Goal: Transaction & Acquisition: Book appointment/travel/reservation

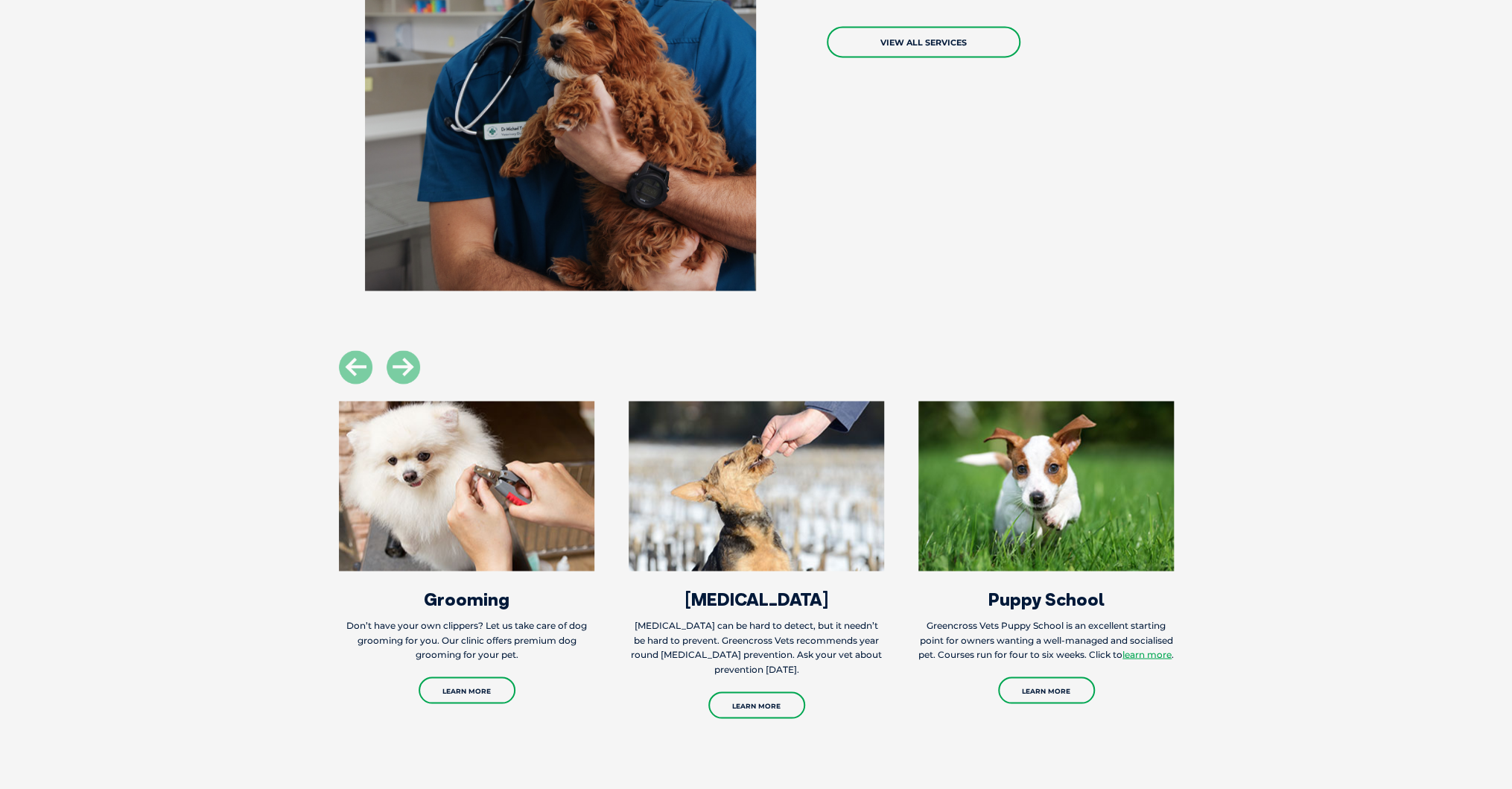
scroll to position [1490, 0]
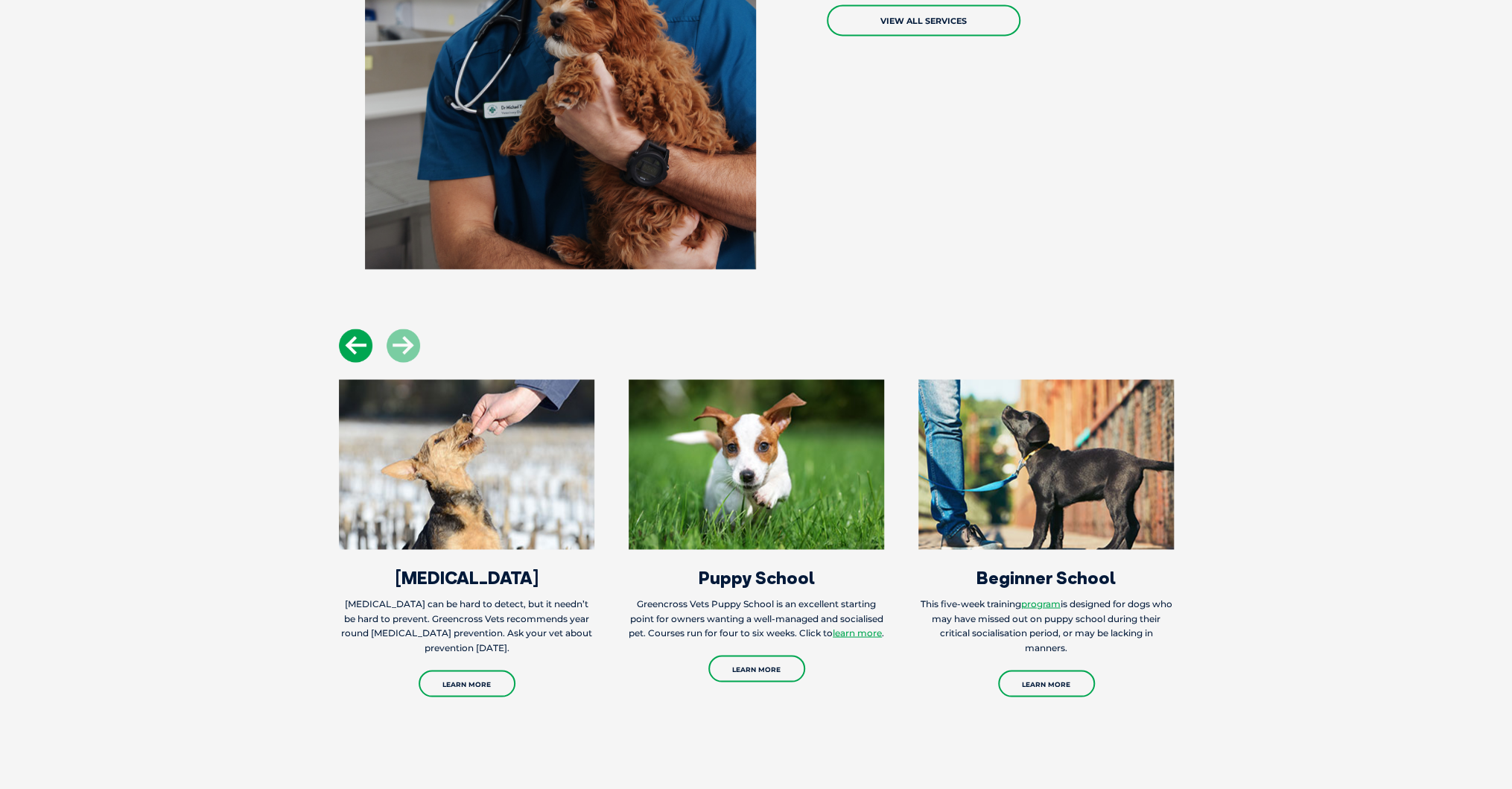
click at [352, 346] on icon at bounding box center [356, 345] width 33 height 33
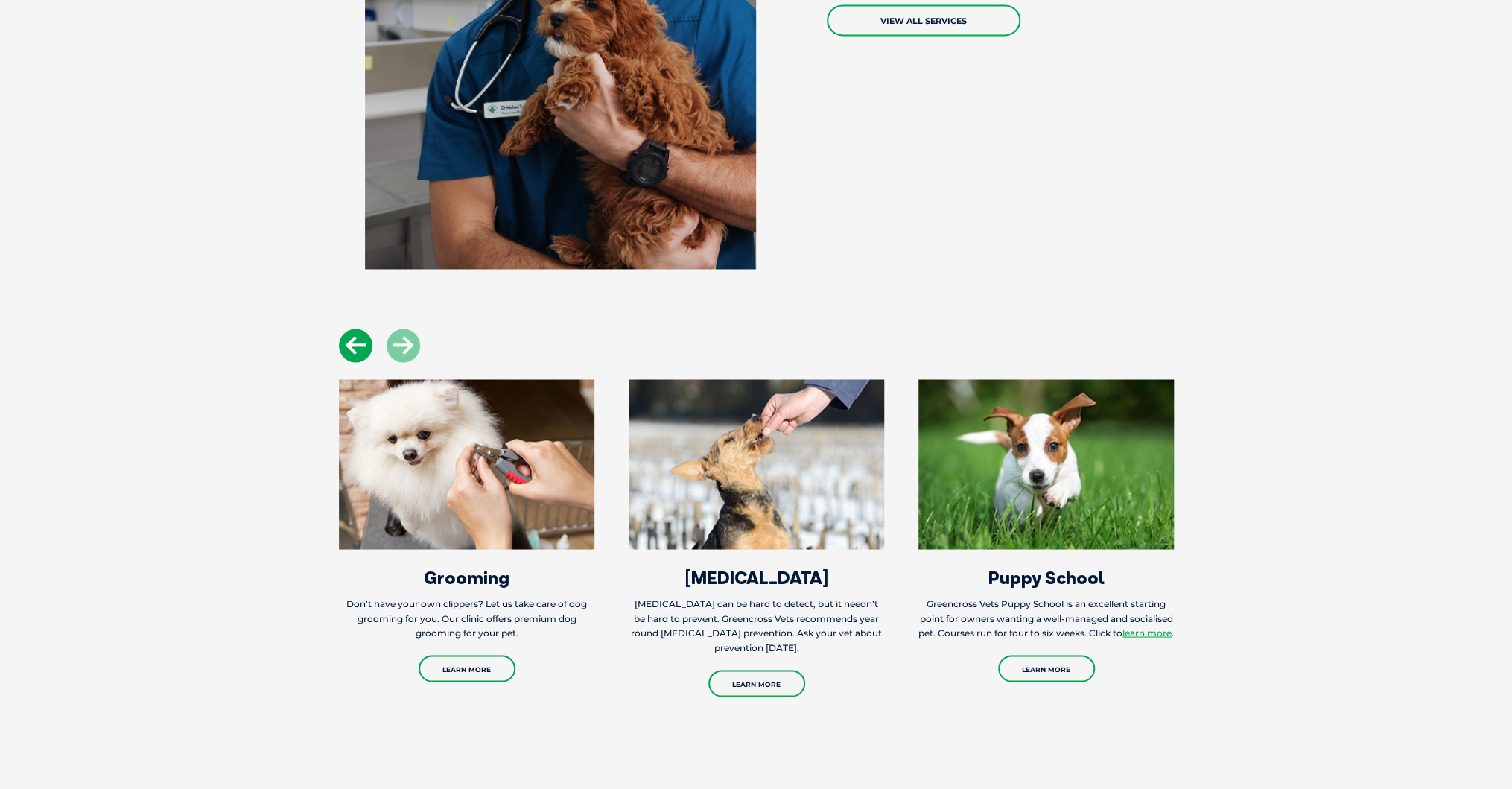
click at [352, 346] on icon at bounding box center [356, 345] width 33 height 33
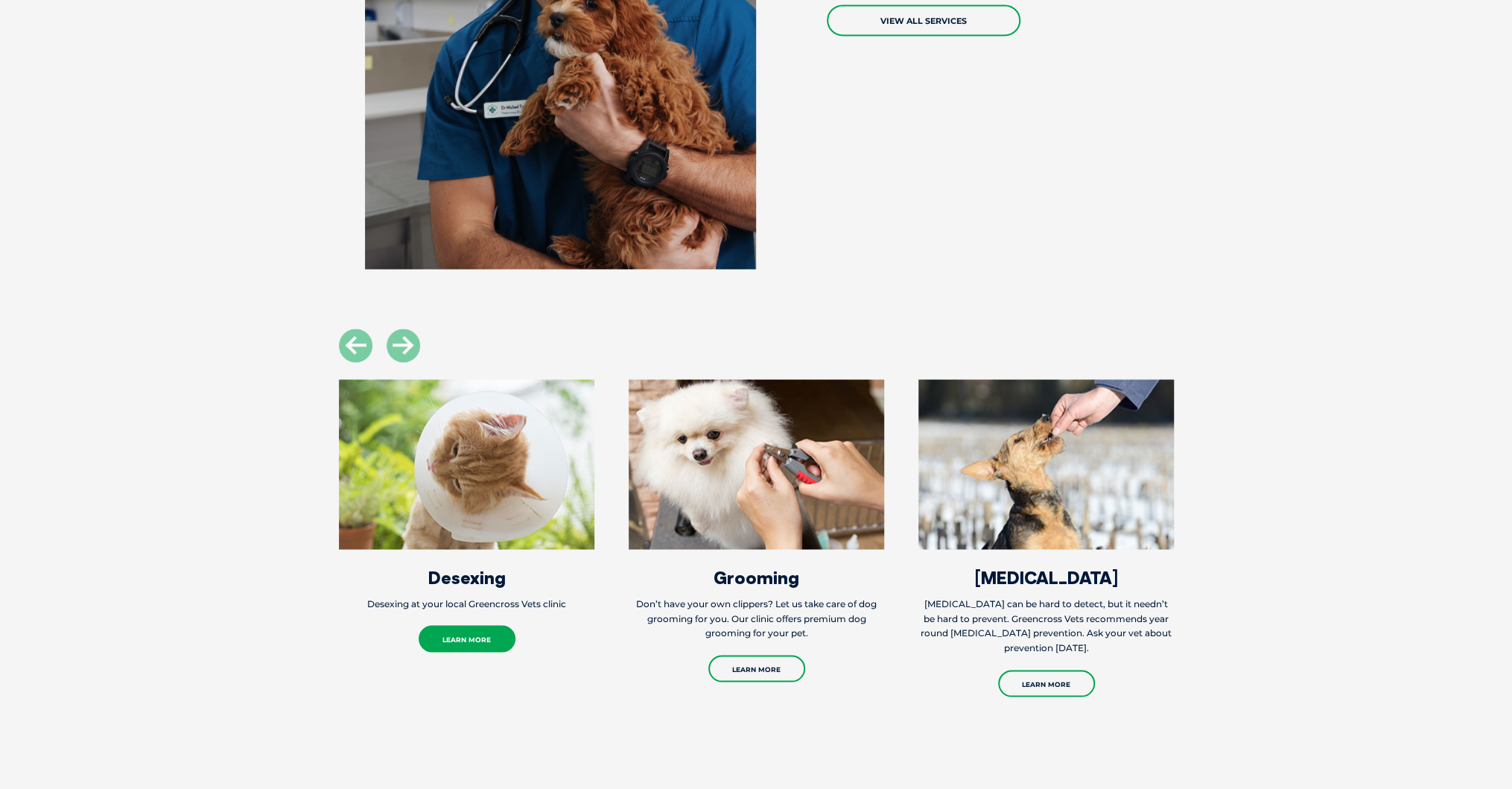
click at [473, 640] on link "Learn More" at bounding box center [467, 639] width 97 height 27
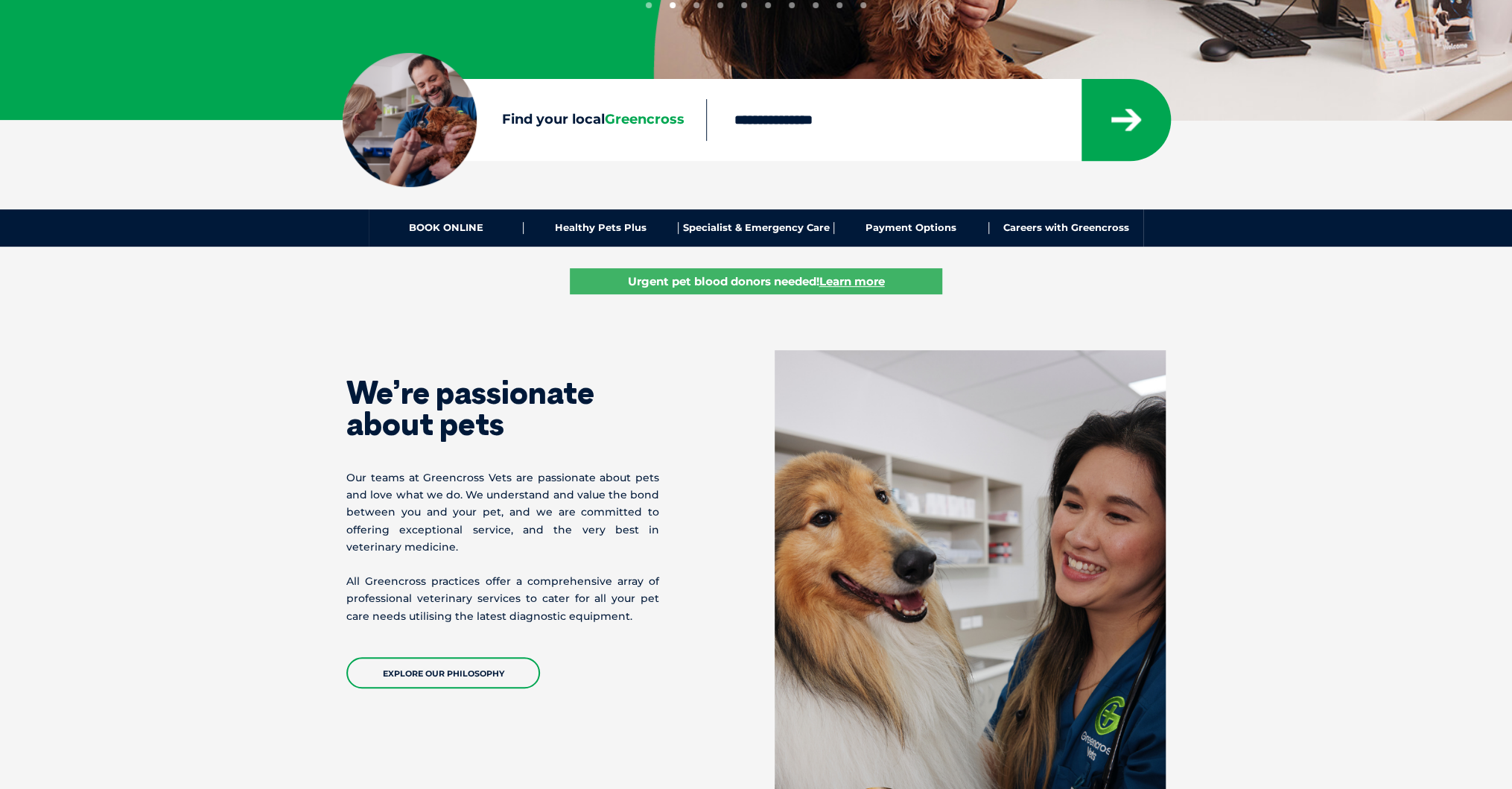
scroll to position [358, 0]
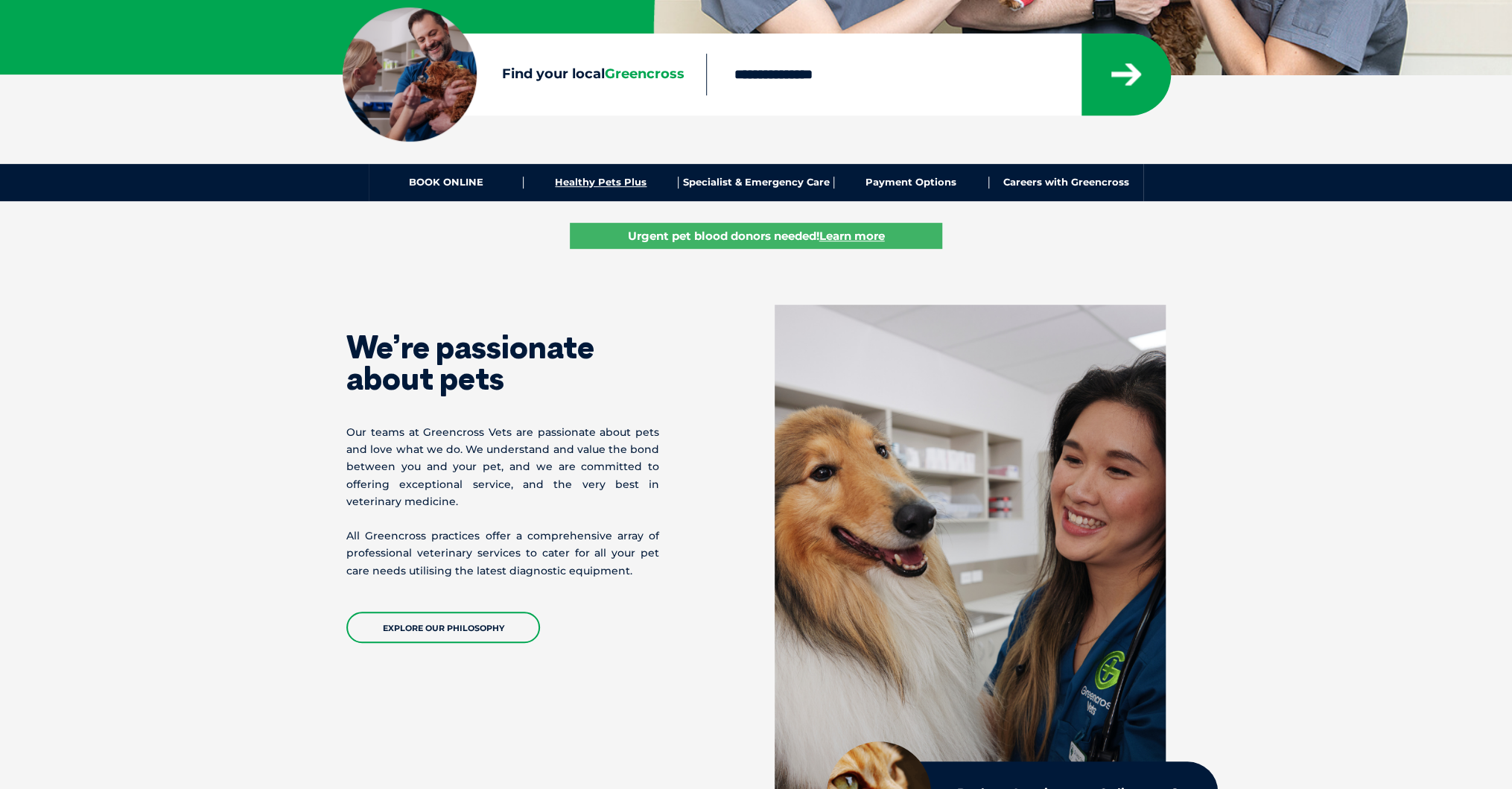
click at [613, 185] on link "Healthy Pets Plus" at bounding box center [601, 182] width 155 height 12
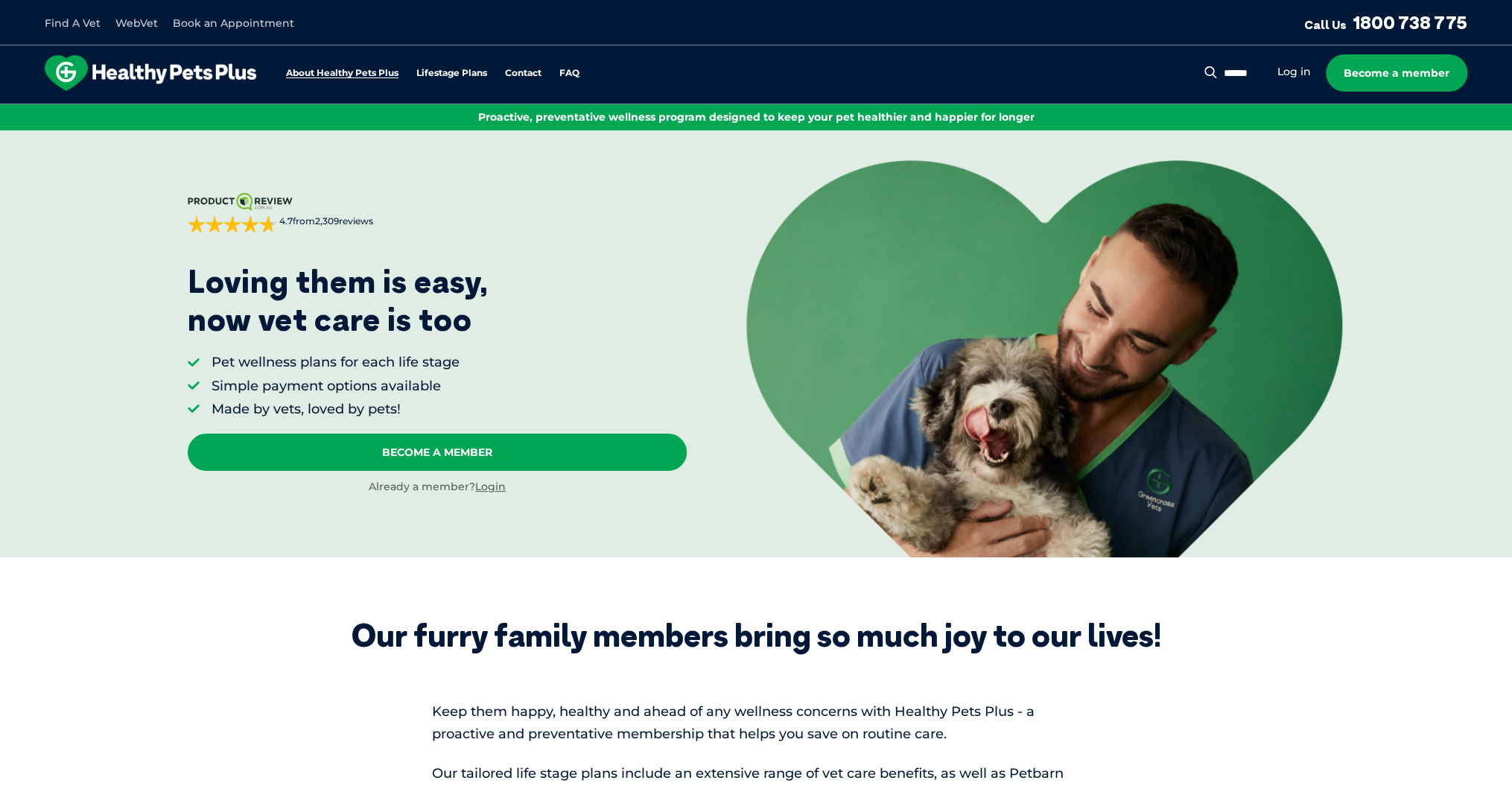
click at [339, 74] on link "About Healthy Pets Plus" at bounding box center [342, 73] width 113 height 10
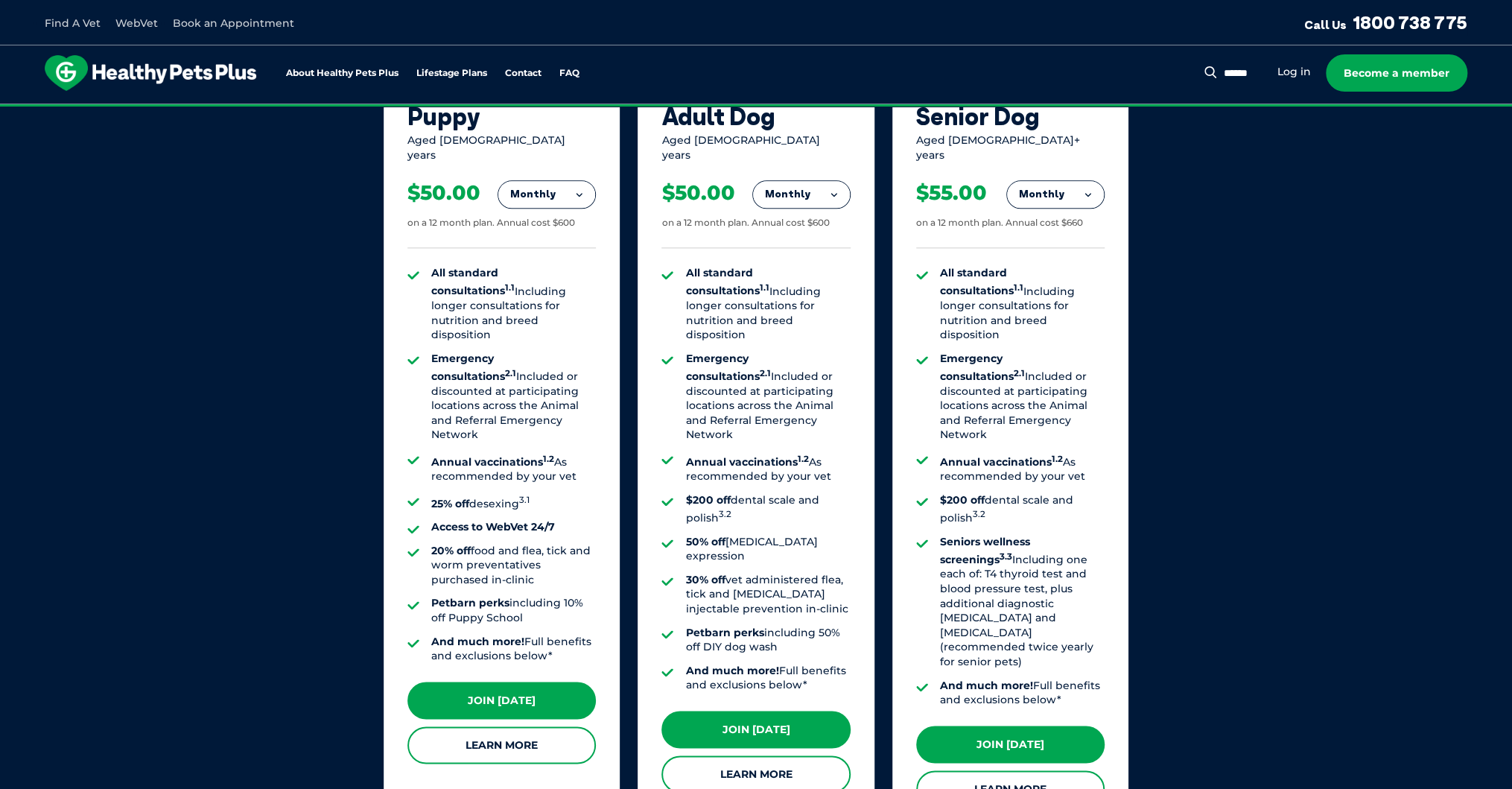
scroll to position [1067, 0]
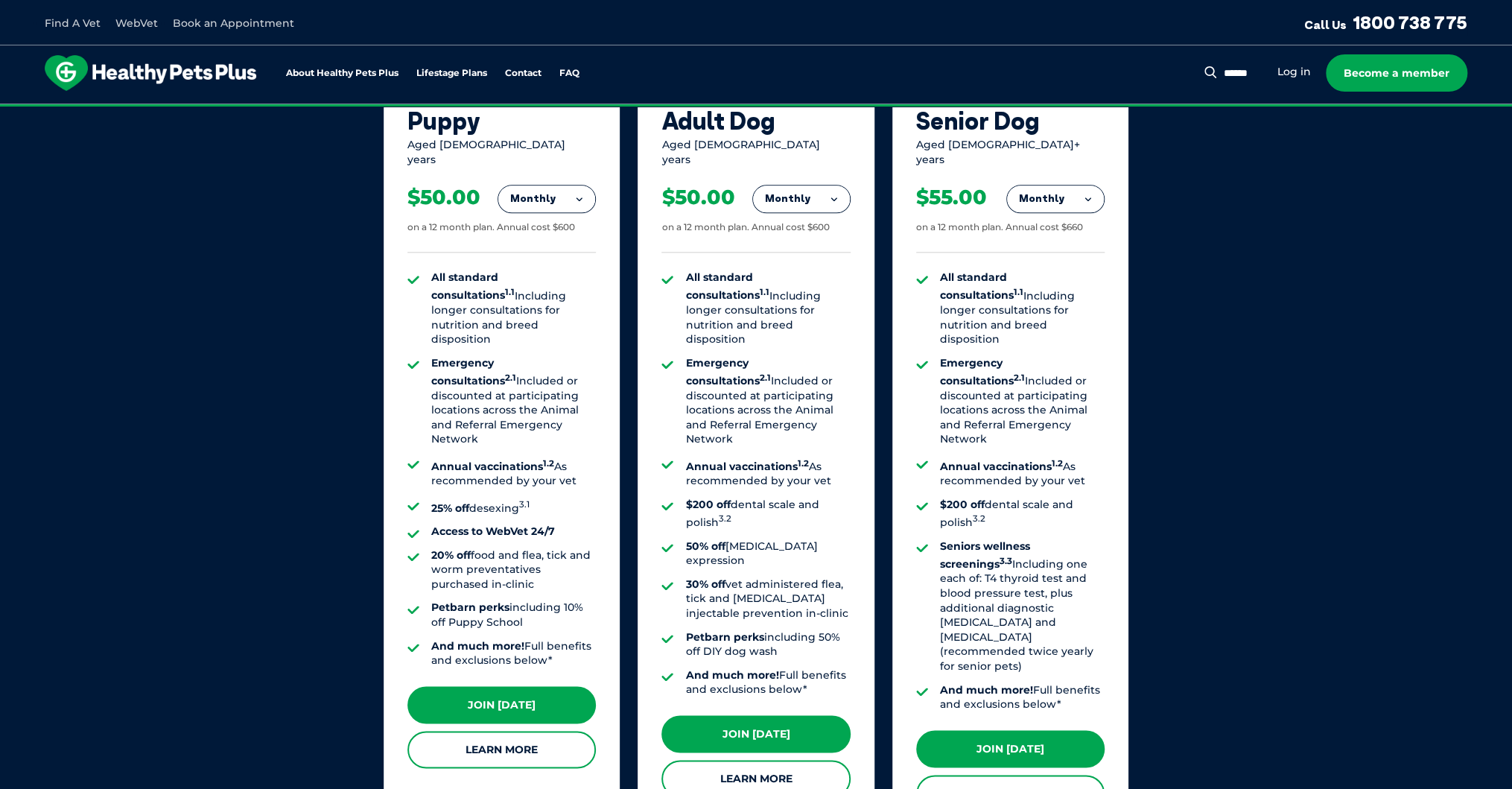
click at [578, 186] on button "Monthly" at bounding box center [547, 199] width 97 height 27
click at [560, 216] on li "Fortnightly" at bounding box center [547, 230] width 97 height 36
click at [575, 185] on button "Fortnightly" at bounding box center [543, 199] width 105 height 27
click at [539, 250] on li "Monthly" at bounding box center [543, 265] width 105 height 35
click at [578, 185] on button "Monthly" at bounding box center [547, 199] width 97 height 27
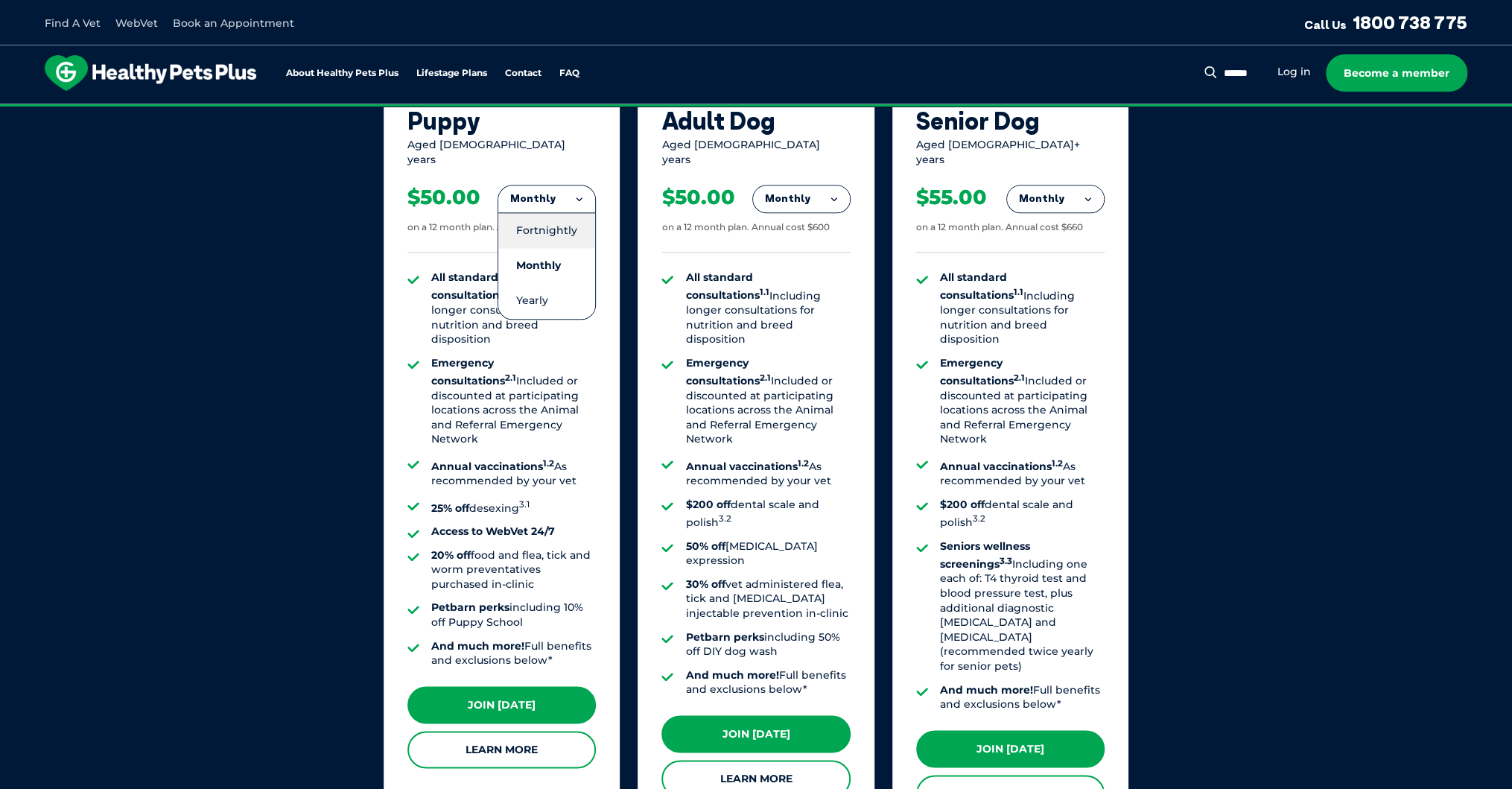
click at [552, 221] on li "Fortnightly" at bounding box center [547, 230] width 97 height 36
click at [578, 186] on button "Fortnightly" at bounding box center [543, 199] width 105 height 27
click at [541, 249] on li "Monthly" at bounding box center [543, 265] width 105 height 35
click at [573, 185] on button "Monthly" at bounding box center [547, 199] width 97 height 27
click at [551, 222] on li "Fortnightly" at bounding box center [547, 230] width 97 height 36
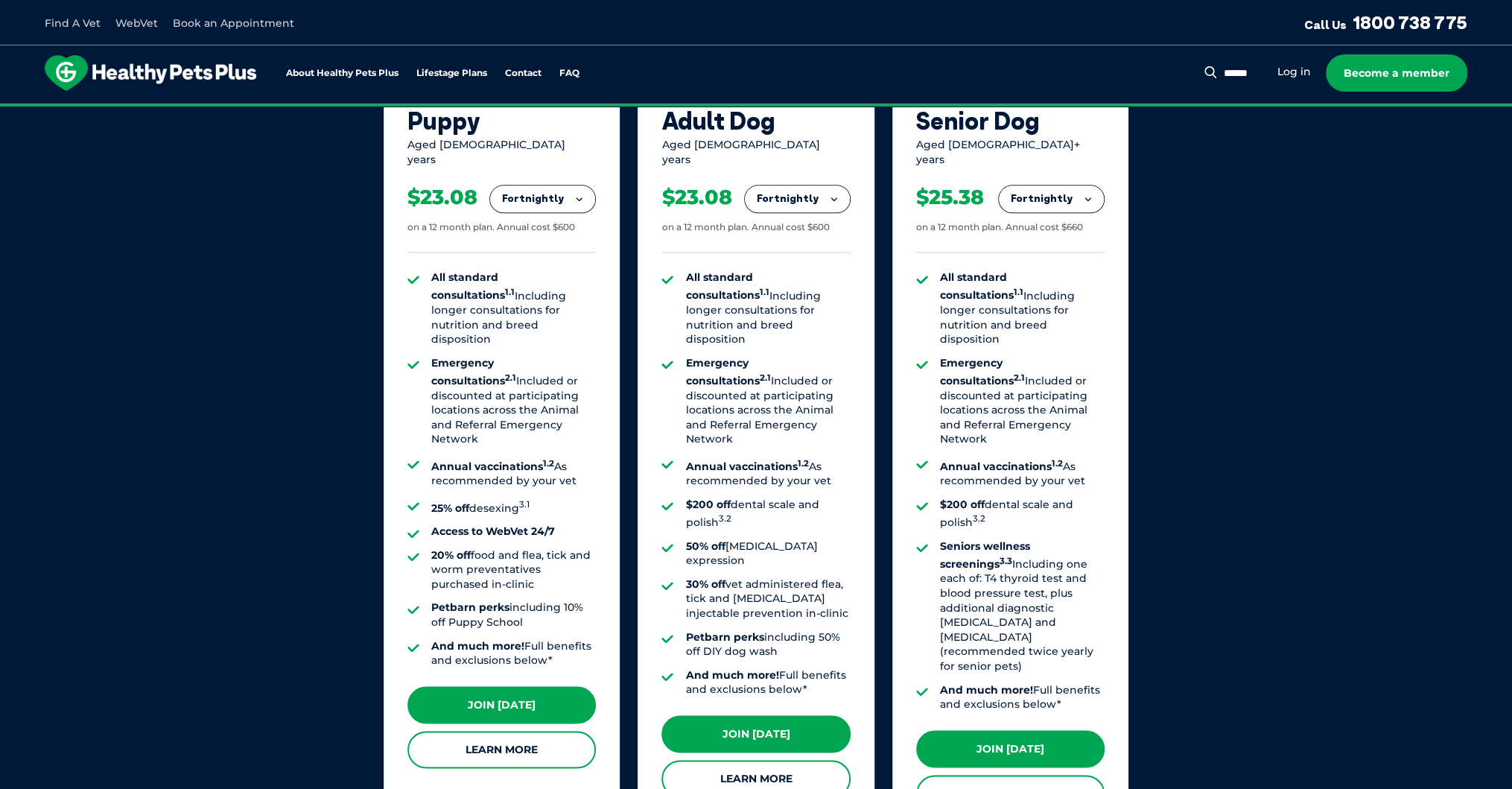
click at [576, 186] on button "Fortnightly" at bounding box center [543, 199] width 105 height 27
click at [548, 250] on li "Monthly" at bounding box center [543, 265] width 105 height 35
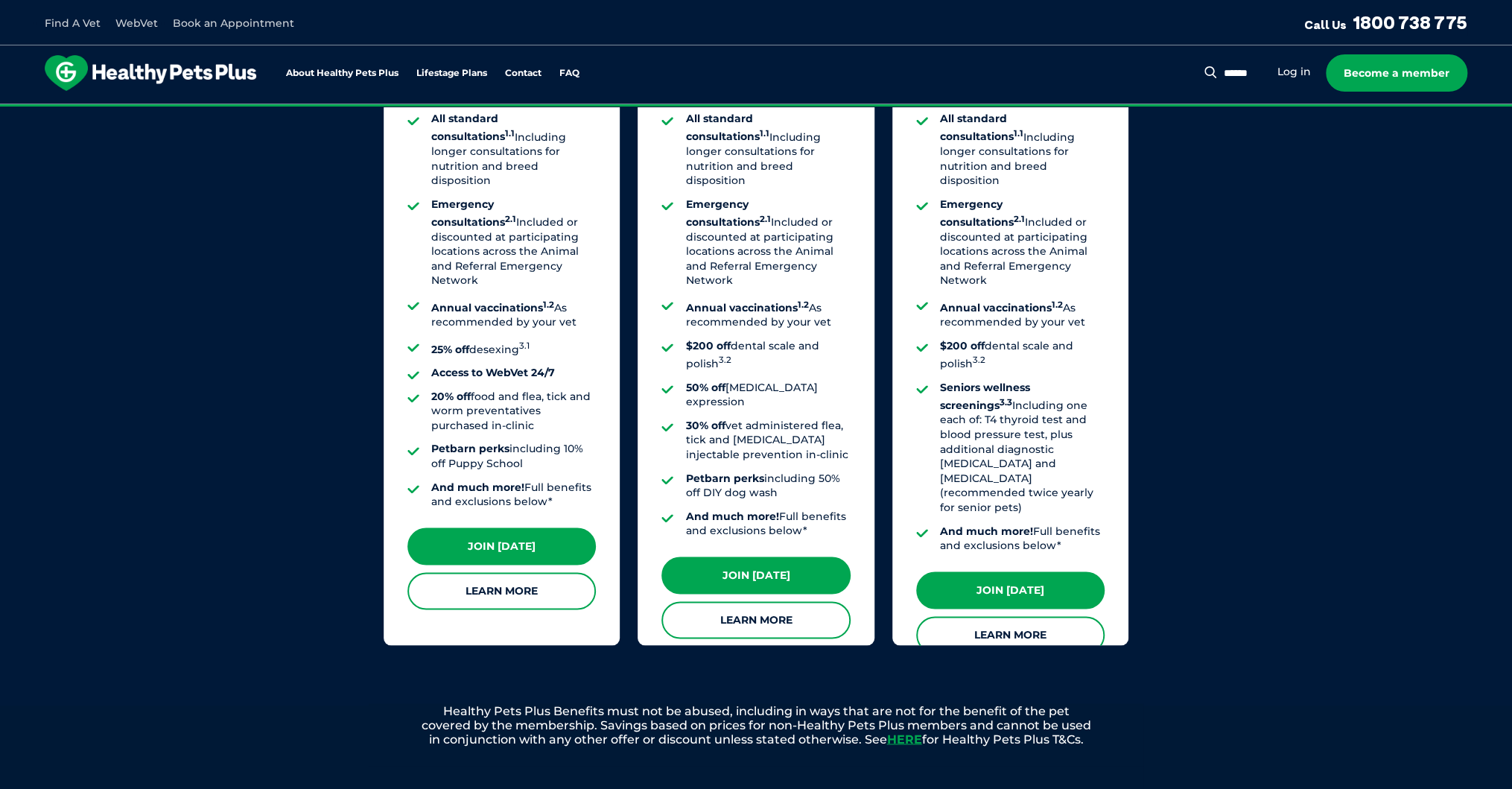
scroll to position [1246, 0]
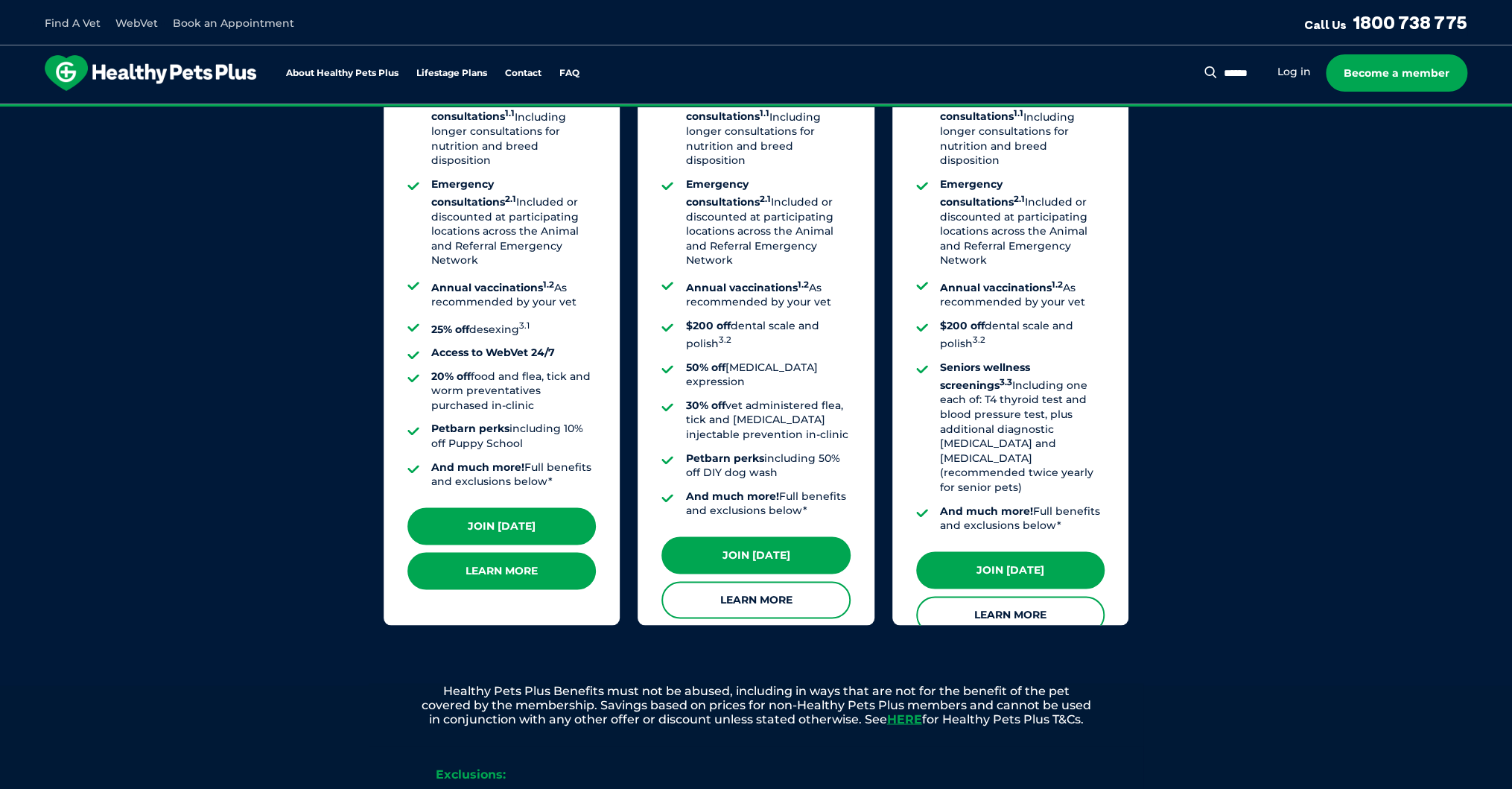
click at [501, 560] on link "Learn More" at bounding box center [501, 570] width 188 height 37
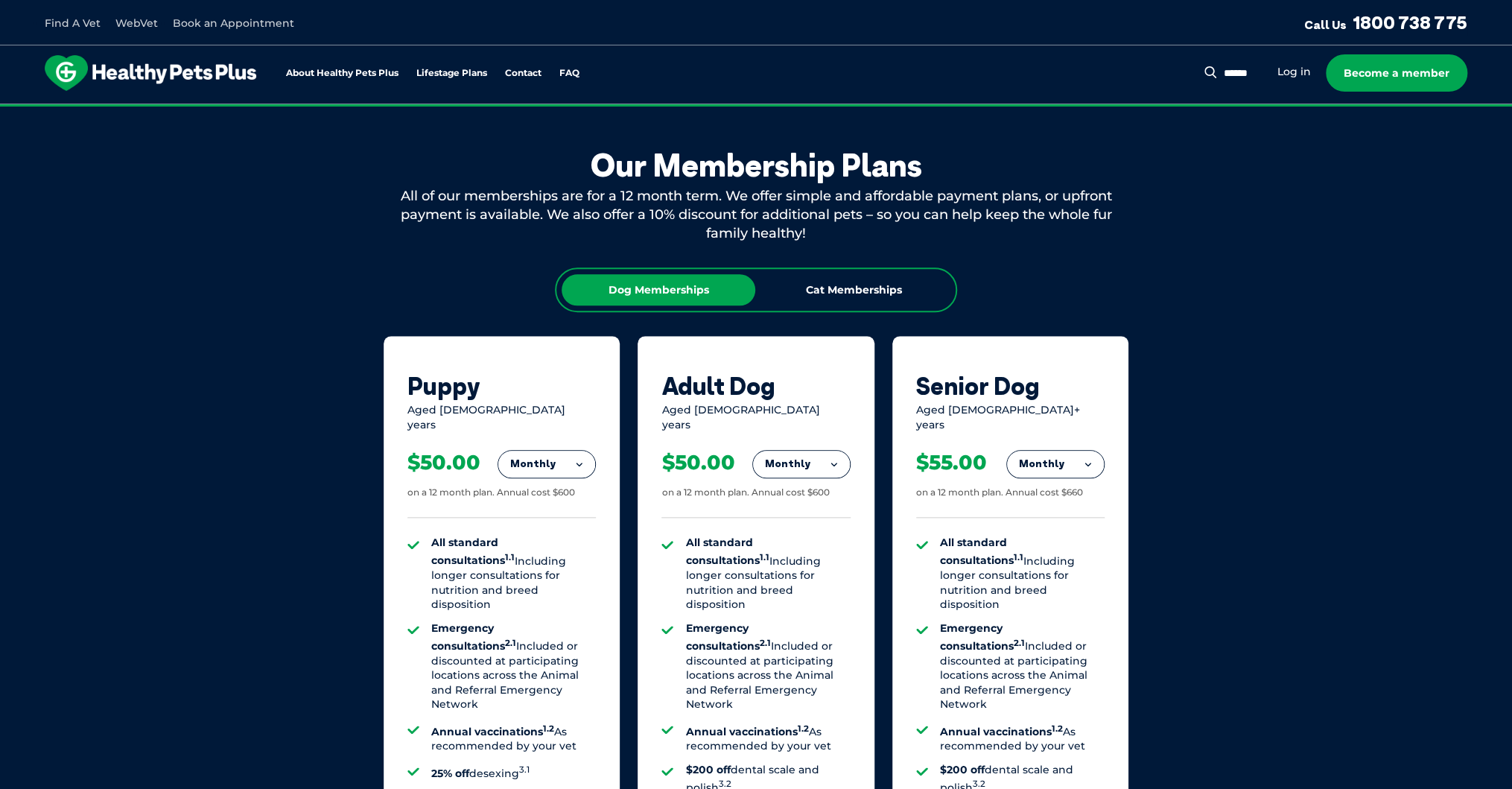
scroll to position [710, 0]
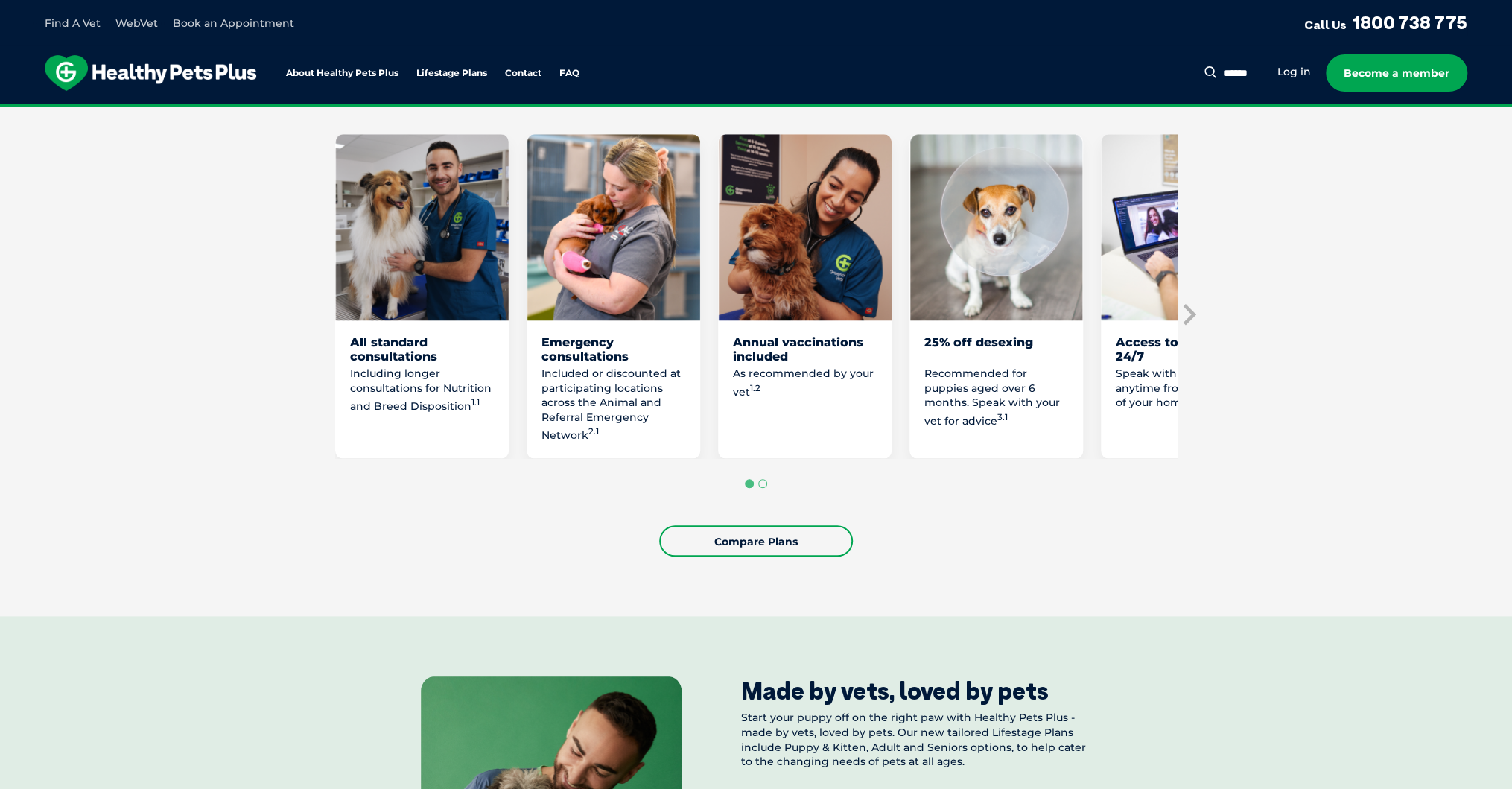
scroll to position [715, 0]
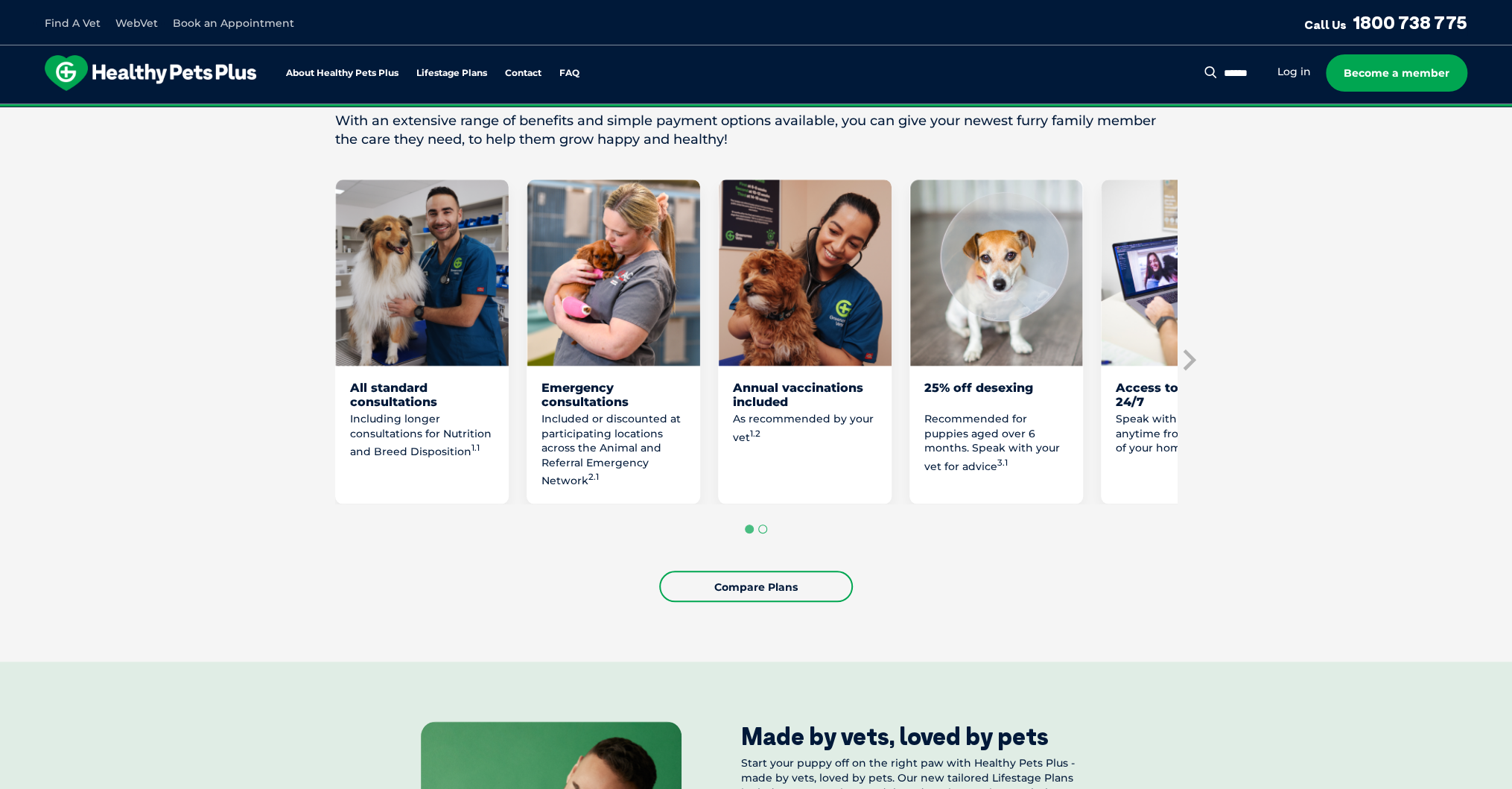
click at [762, 533] on button "Go to page 2" at bounding box center [762, 528] width 9 height 9
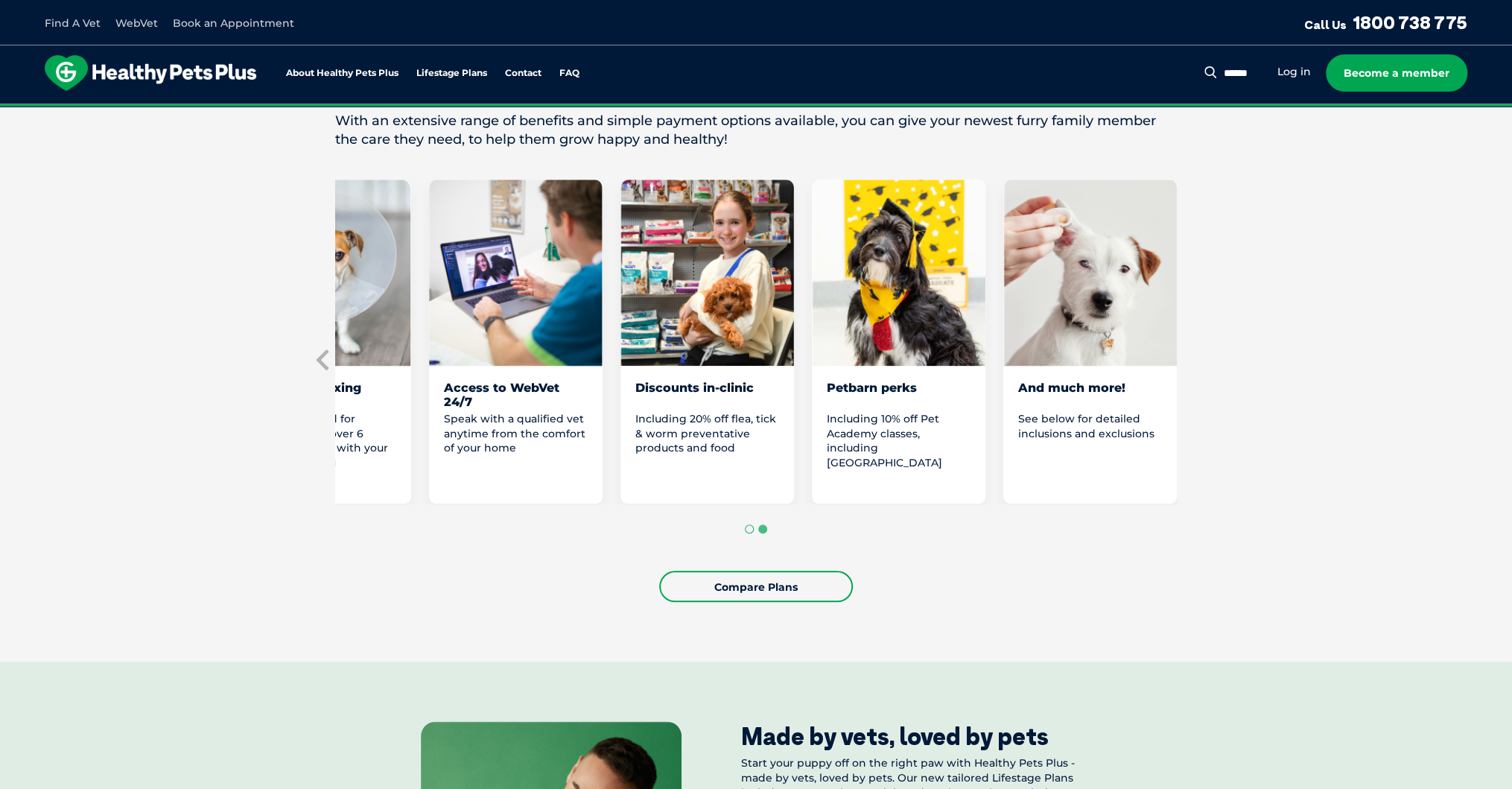
click at [748, 533] on button "Go to page 1" at bounding box center [749, 528] width 9 height 9
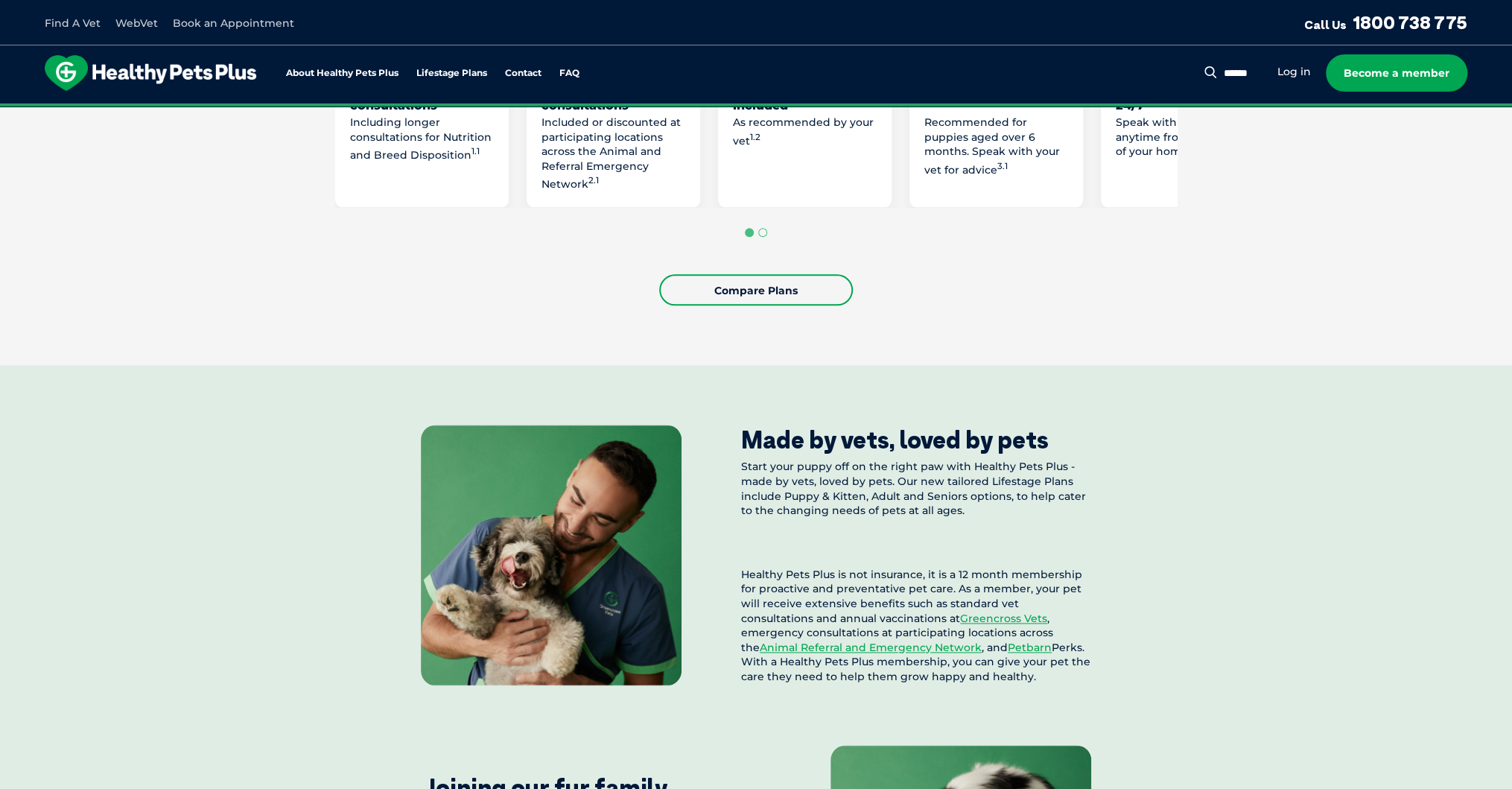
scroll to position [1013, 0]
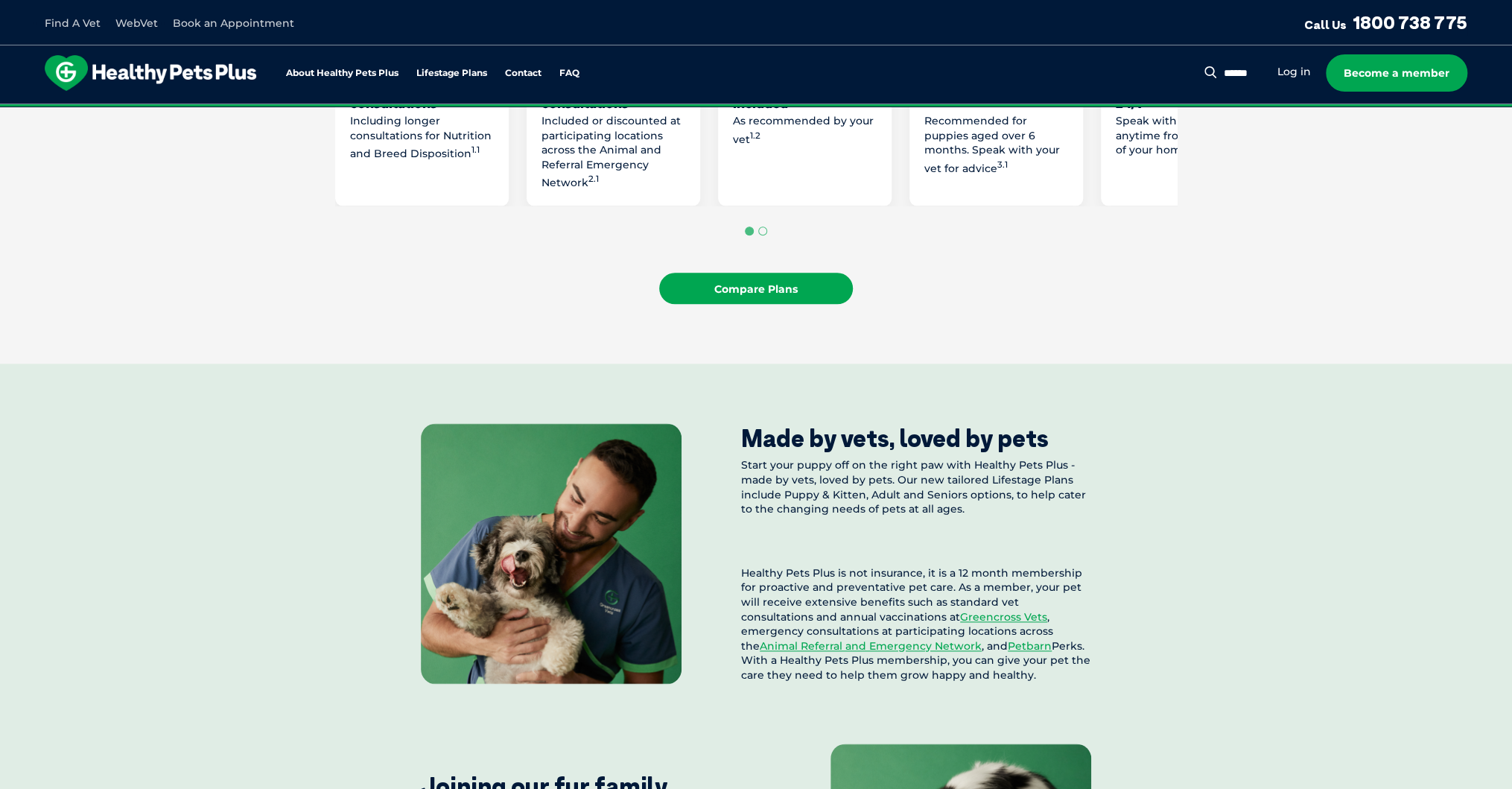
click at [771, 304] on link "Compare Plans" at bounding box center [756, 288] width 194 height 31
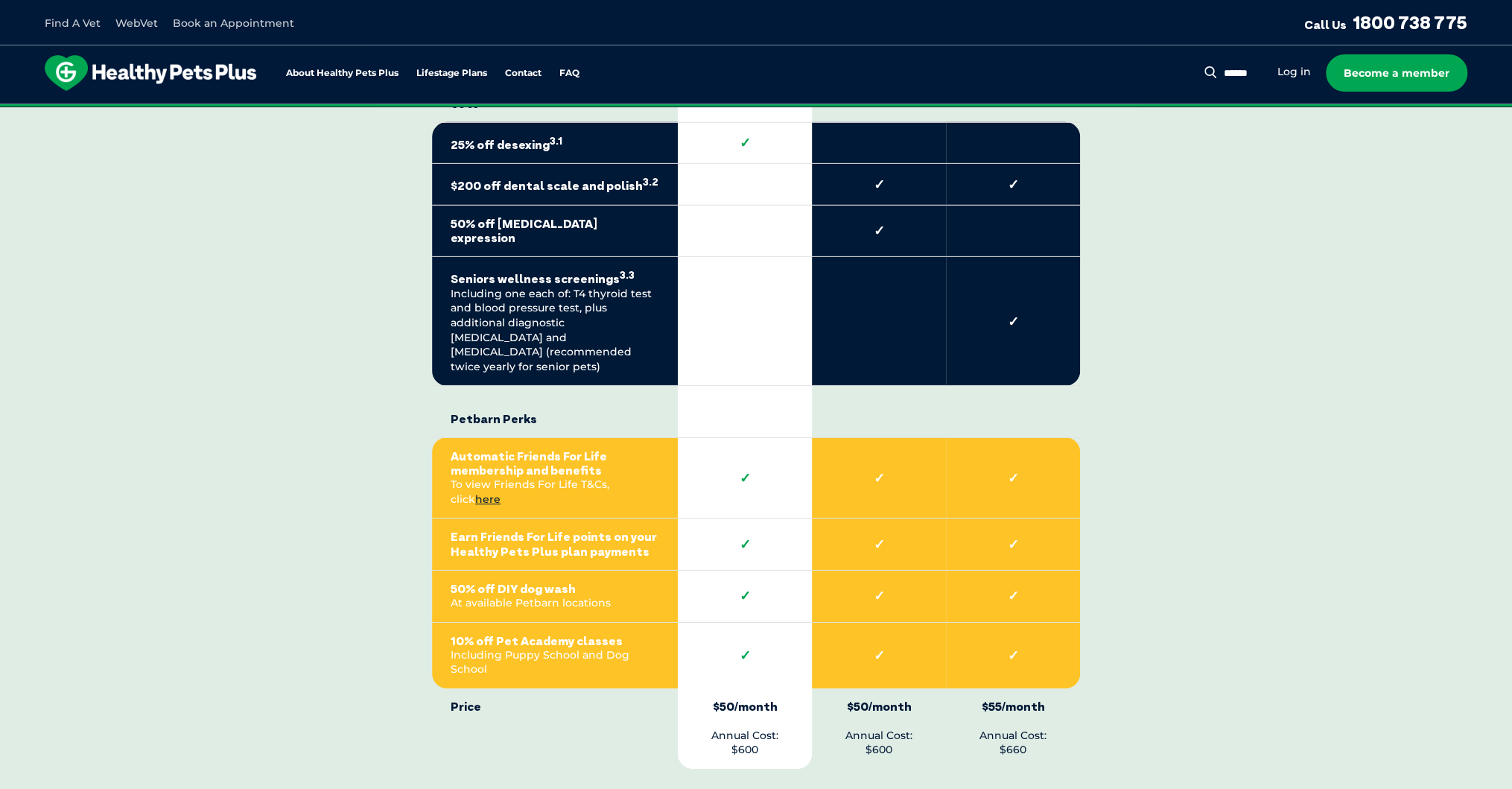
scroll to position [3046, 0]
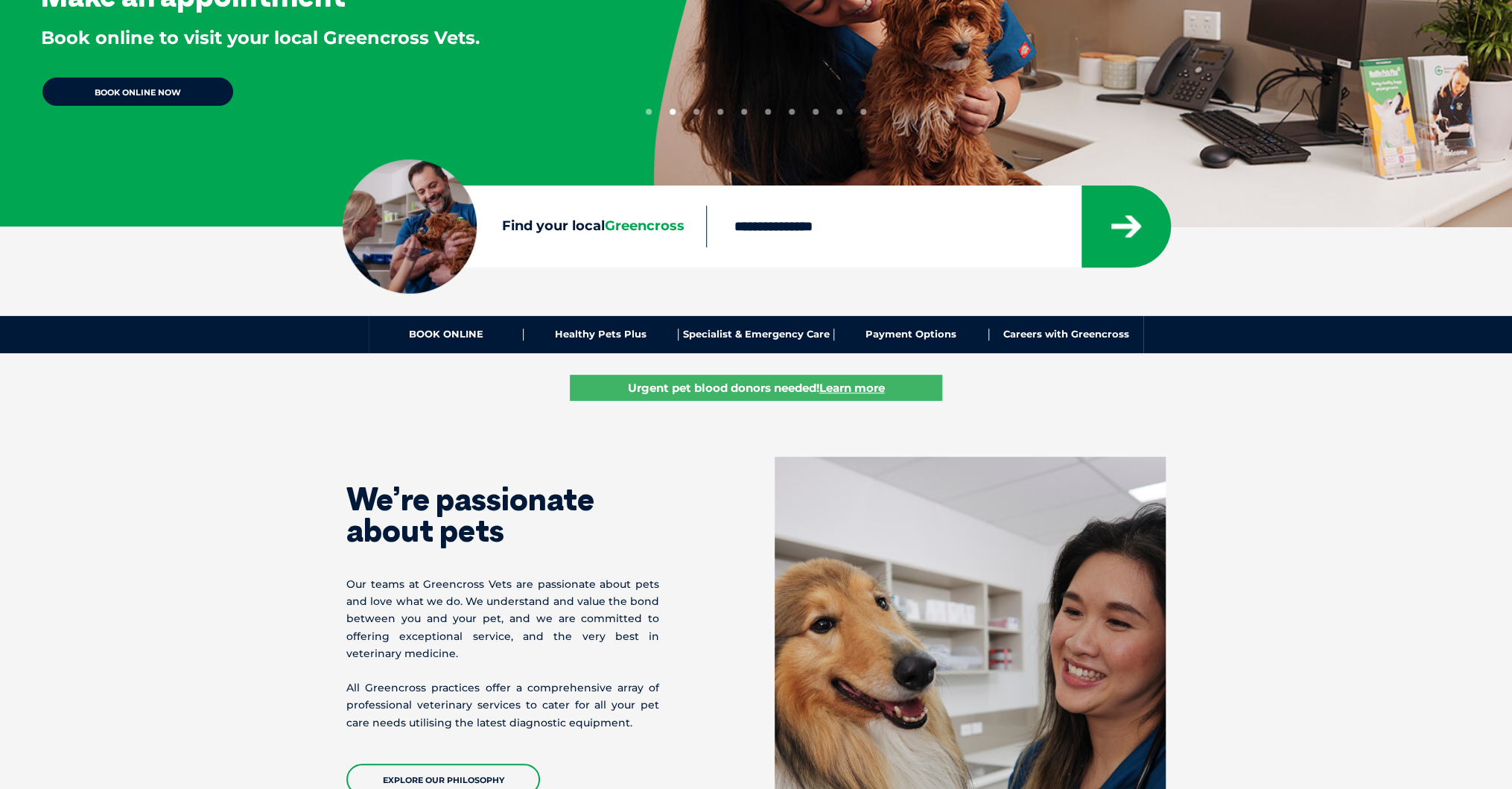
scroll to position [60, 0]
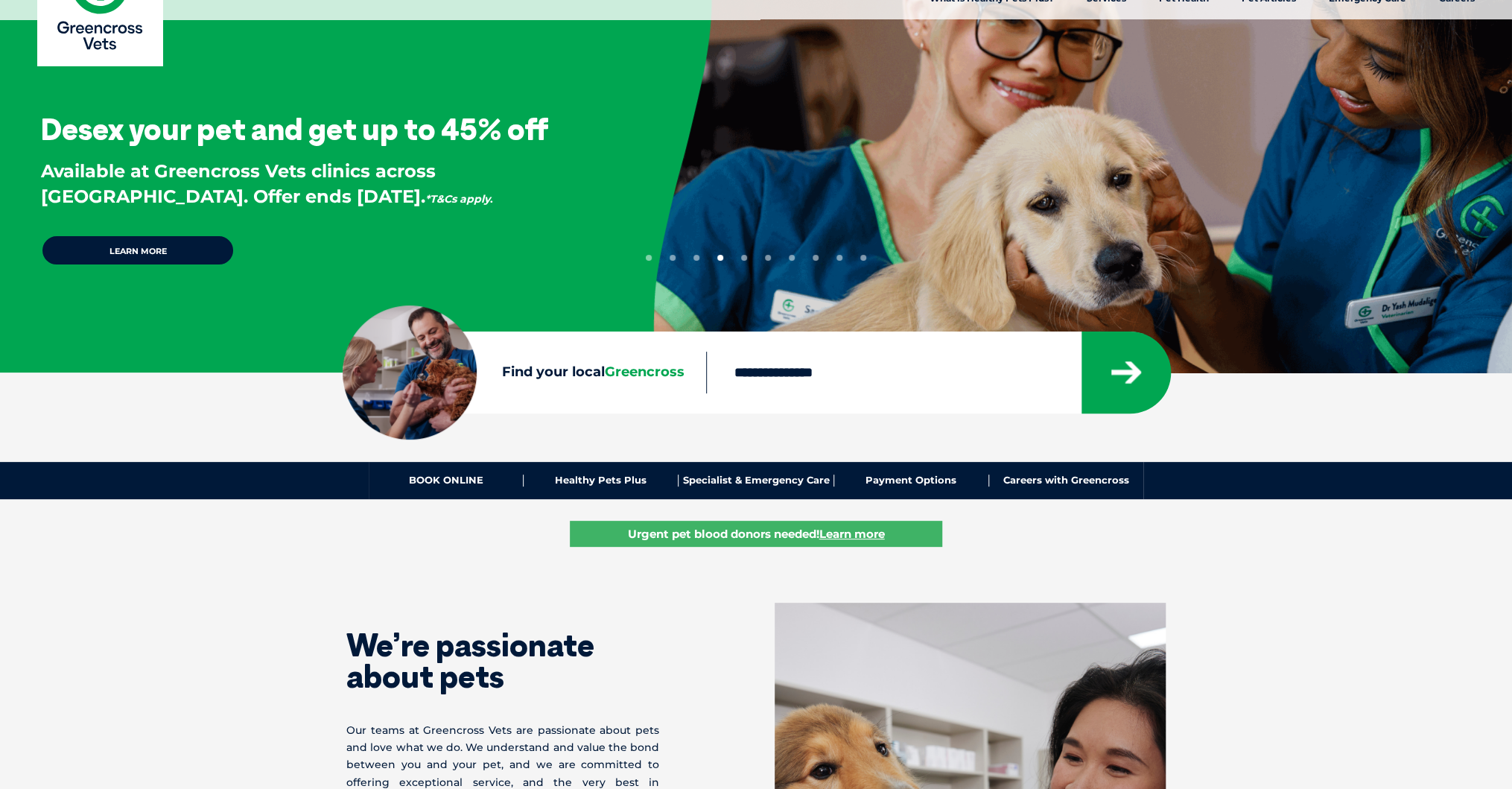
click at [621, 375] on span "Greencross" at bounding box center [644, 372] width 79 height 17
click at [706, 375] on input "Find your local Greencross" at bounding box center [893, 373] width 374 height 42
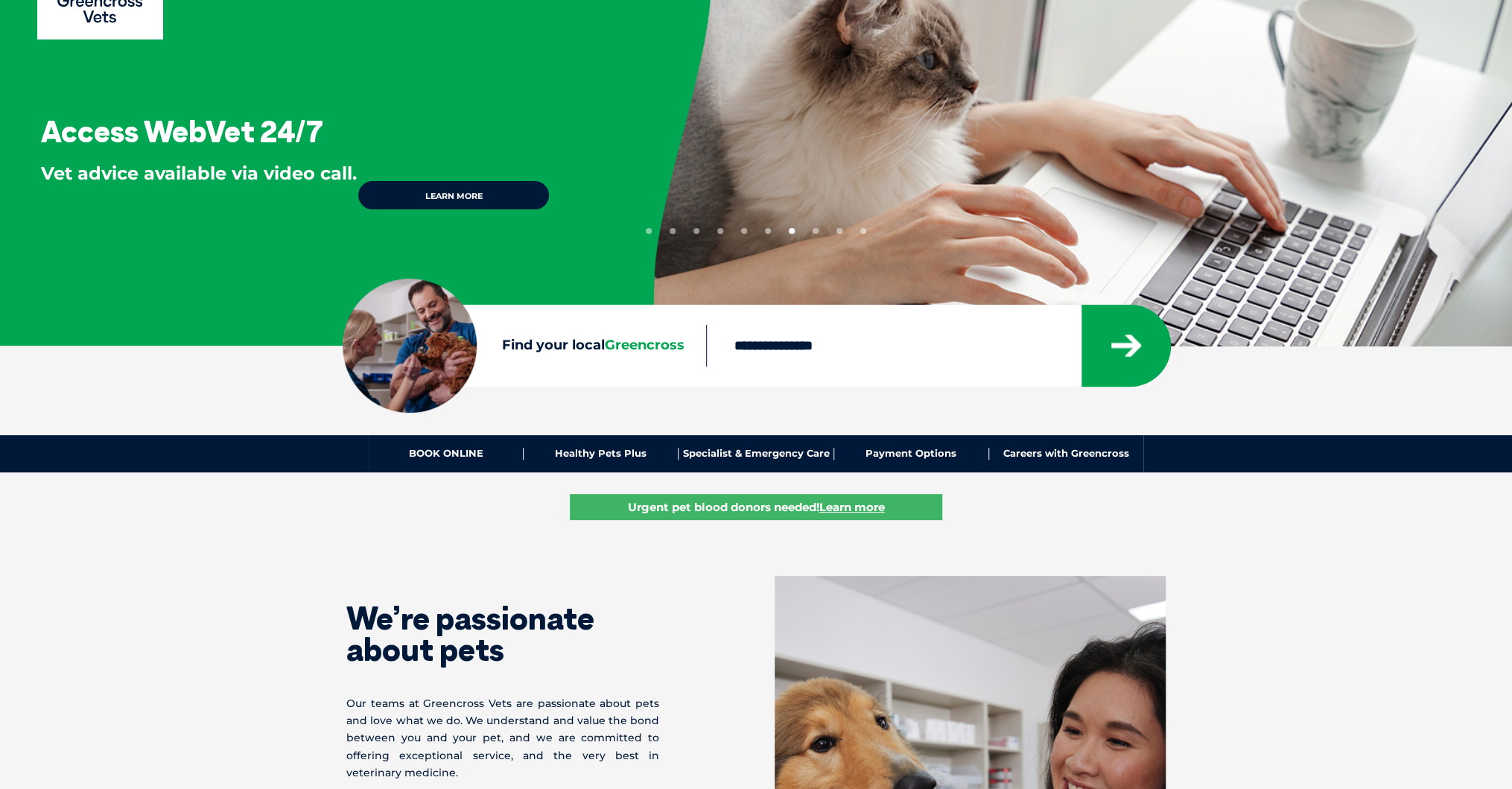
scroll to position [298, 0]
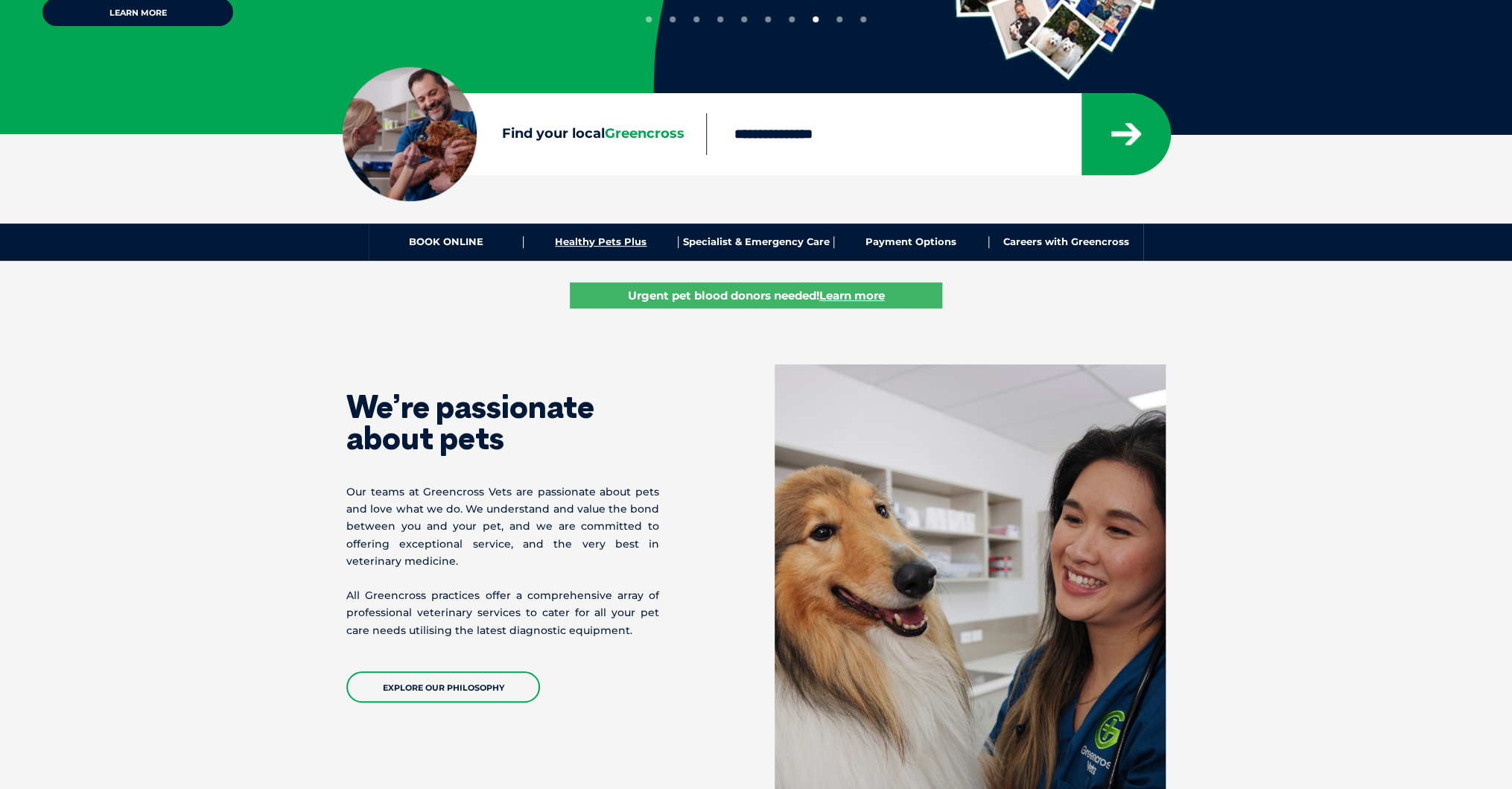
click at [605, 239] on link "Healthy Pets Plus" at bounding box center [601, 242] width 155 height 12
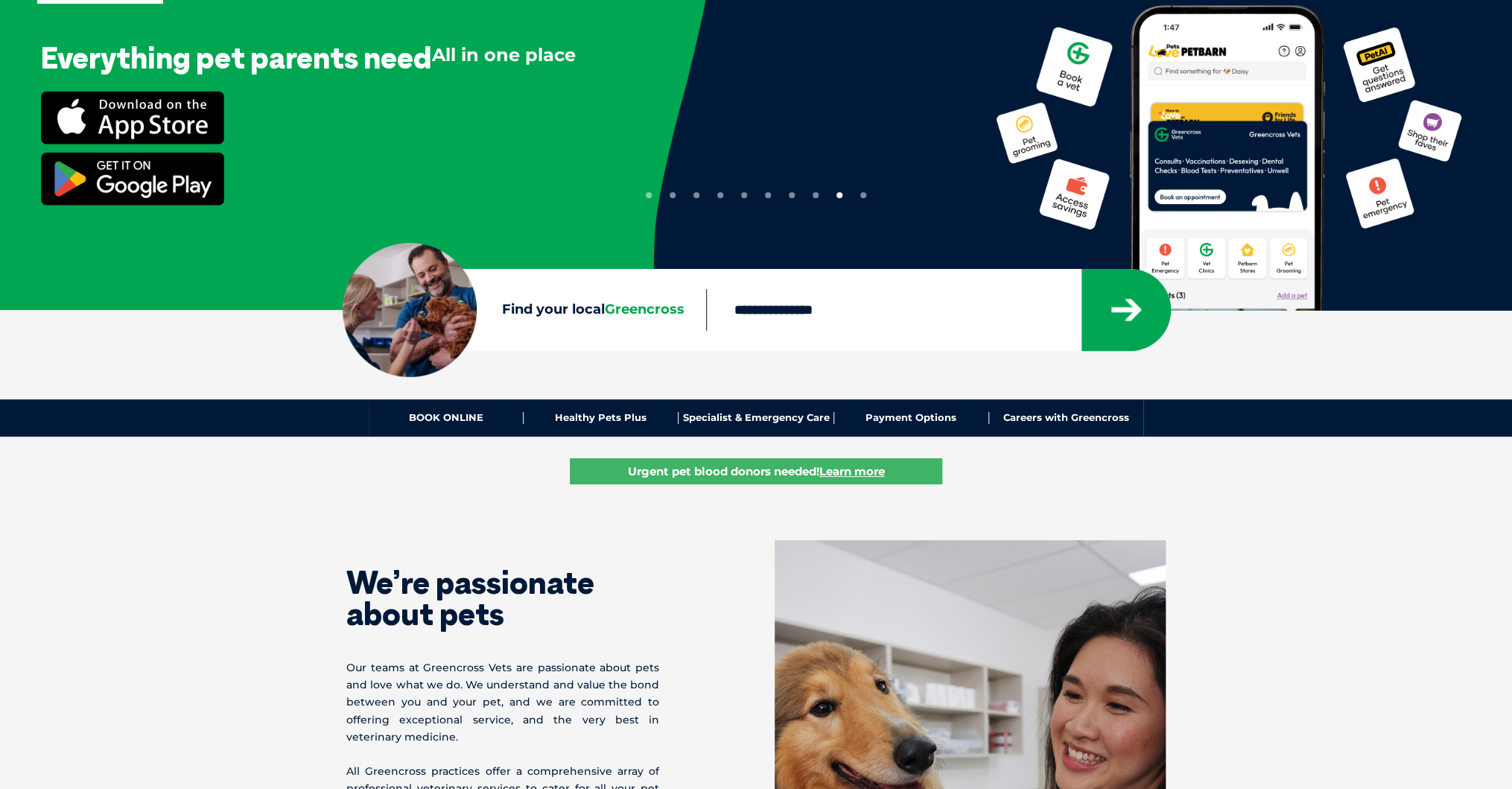
scroll to position [119, 0]
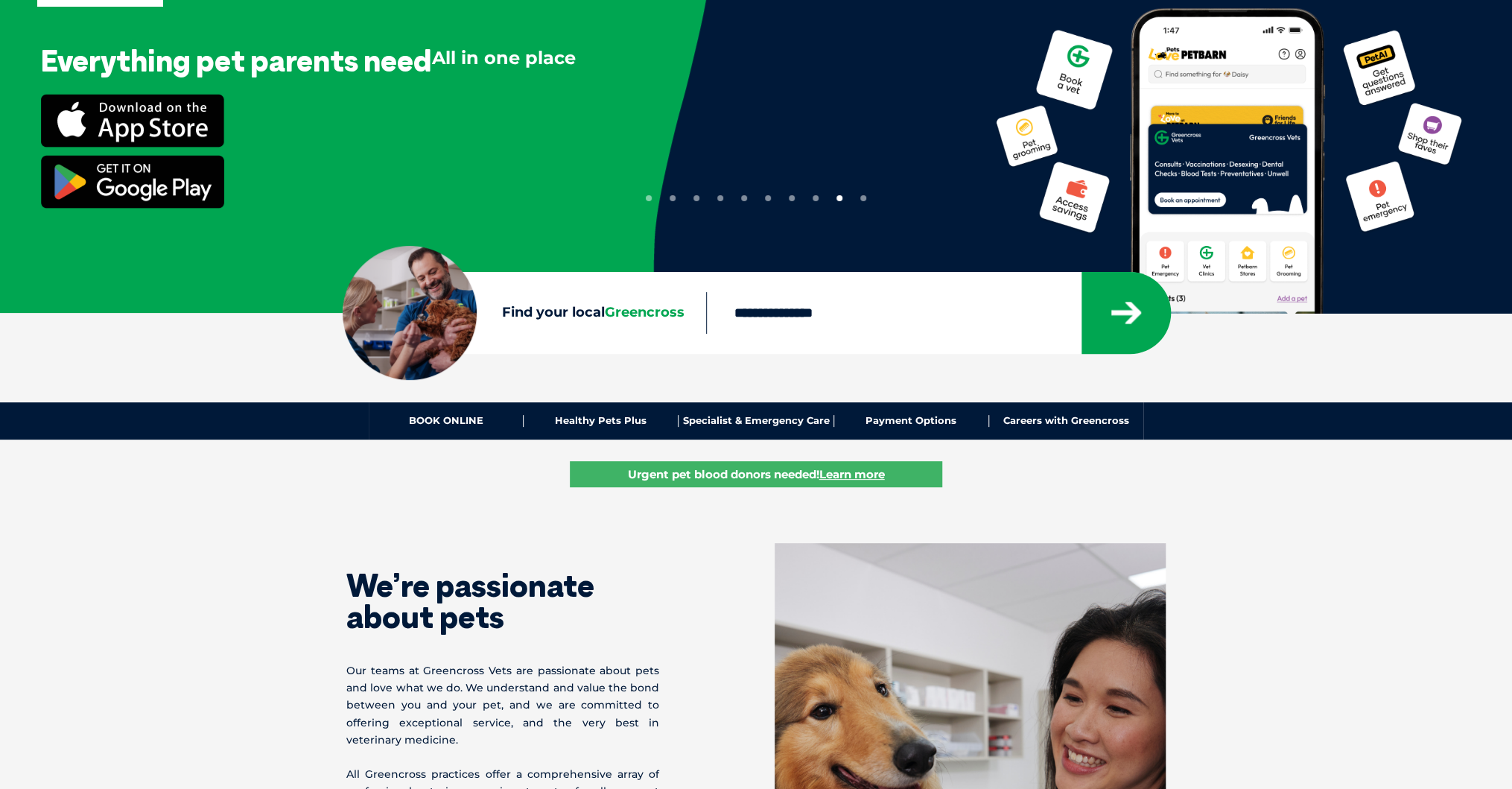
click at [781, 314] on input "Find your local Greencross" at bounding box center [893, 313] width 374 height 42
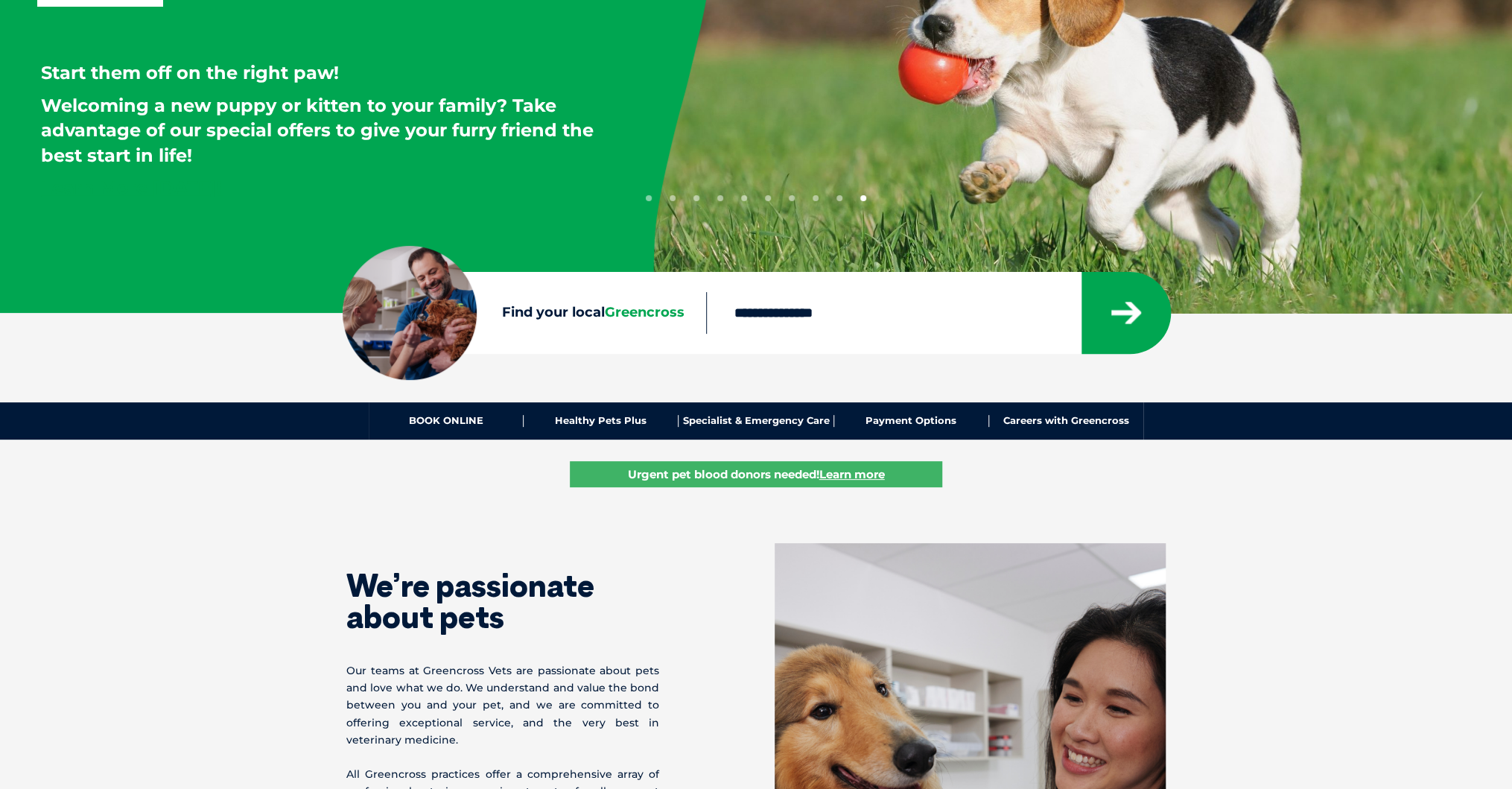
type input "****"
click at [1126, 323] on icon "submit" at bounding box center [1127, 313] width 30 height 22
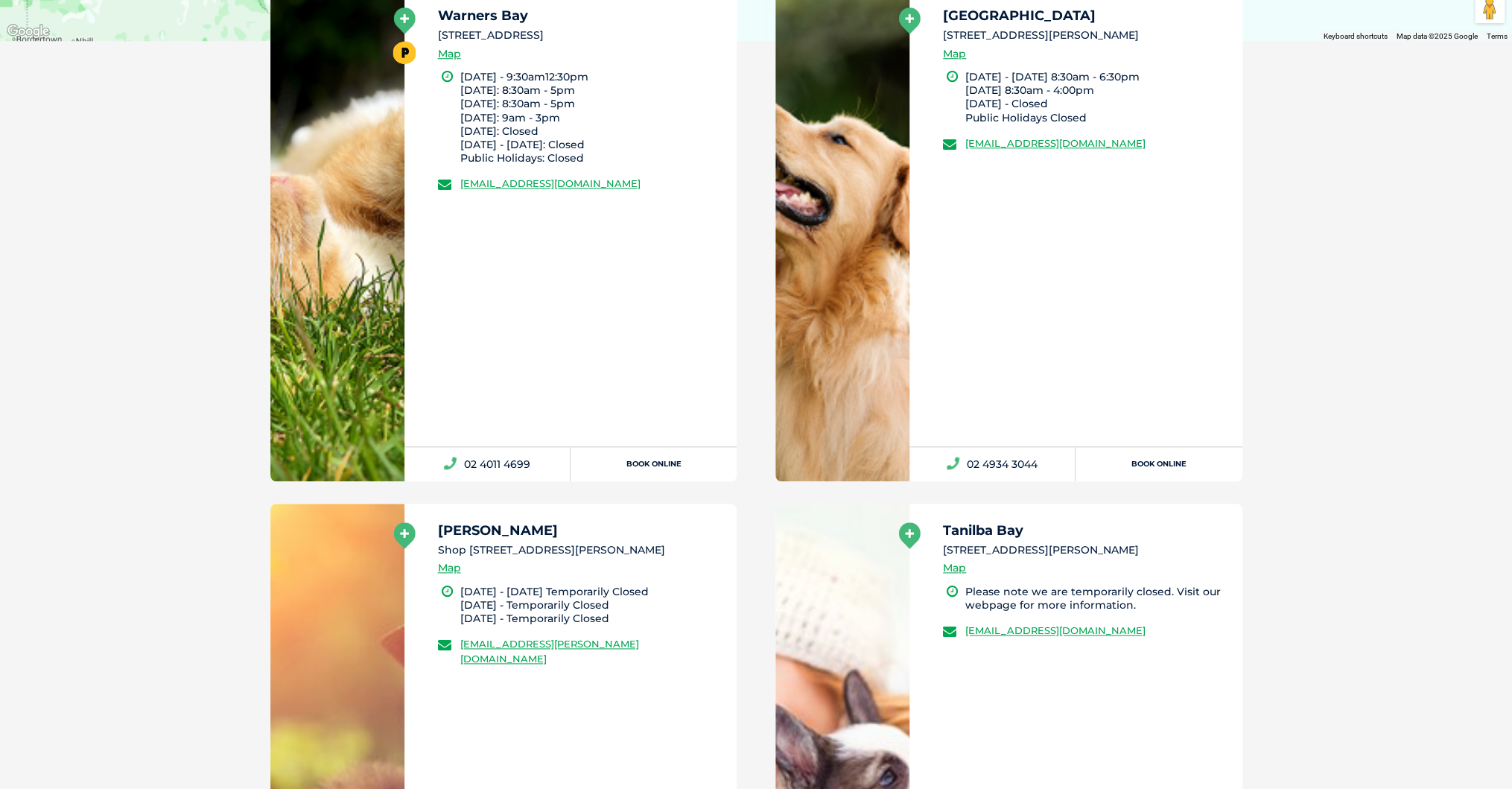
scroll to position [876, 0]
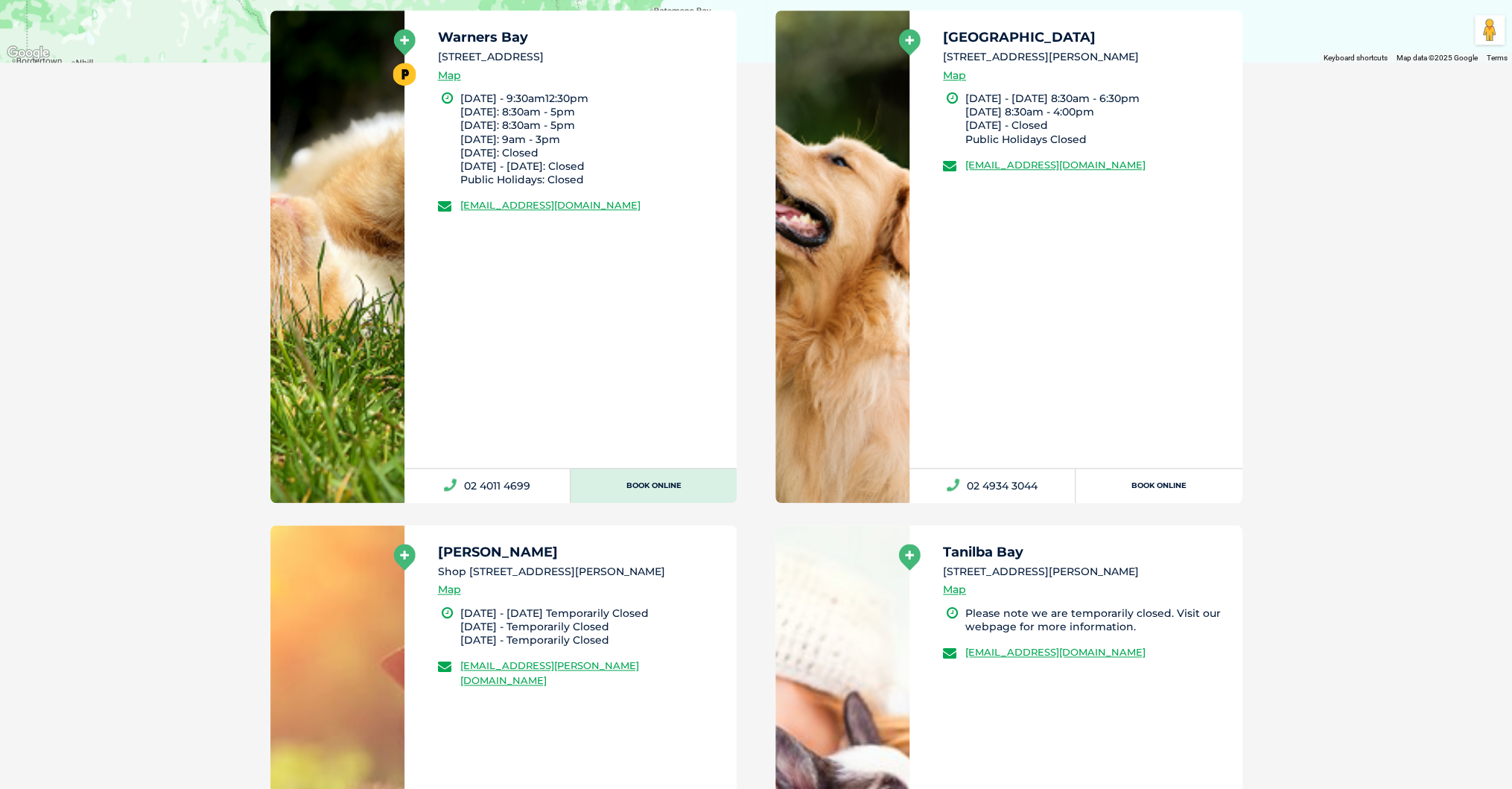
click at [658, 483] on link "Book Online" at bounding box center [653, 485] width 166 height 34
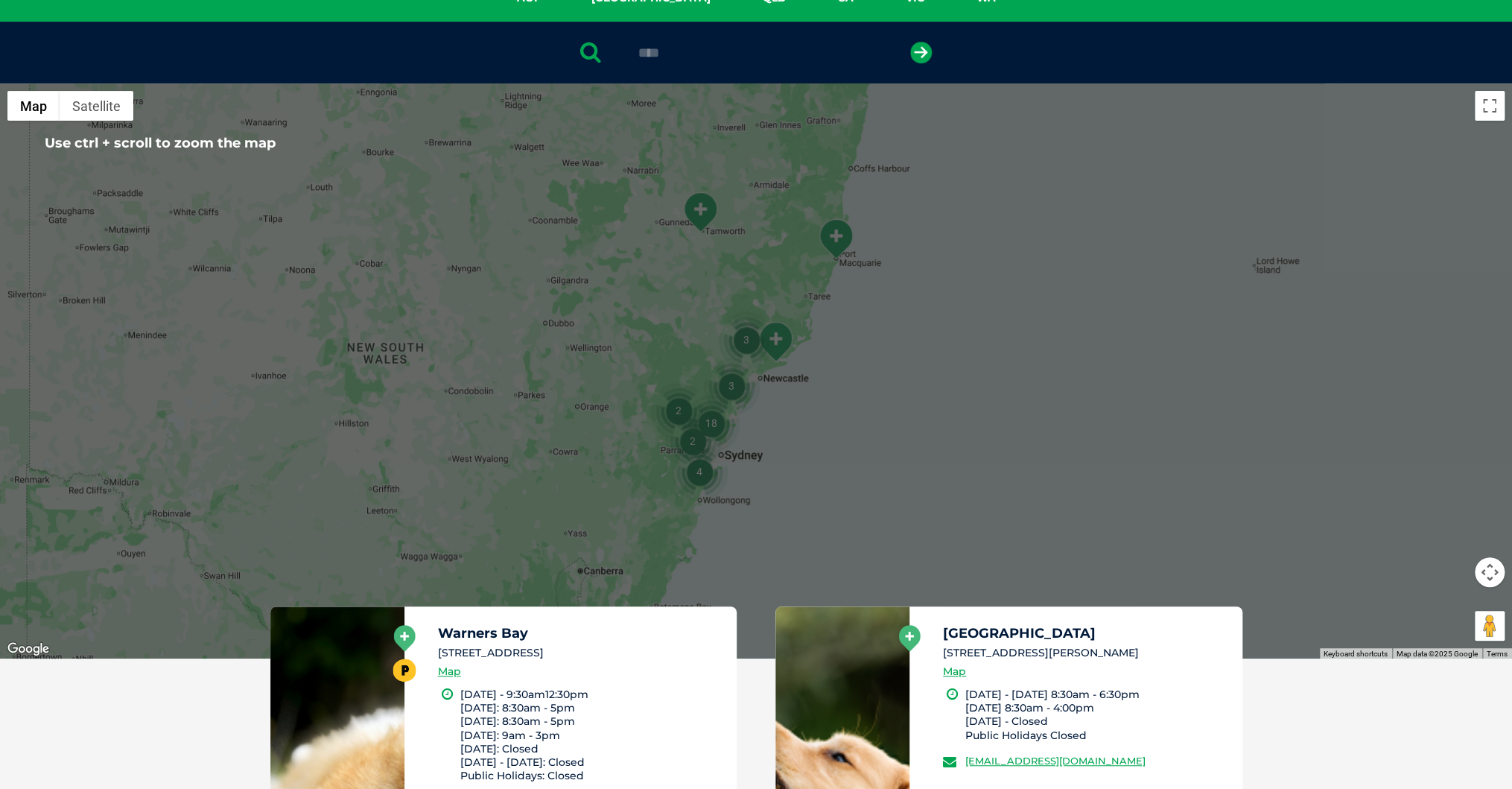
scroll to position [340, 0]
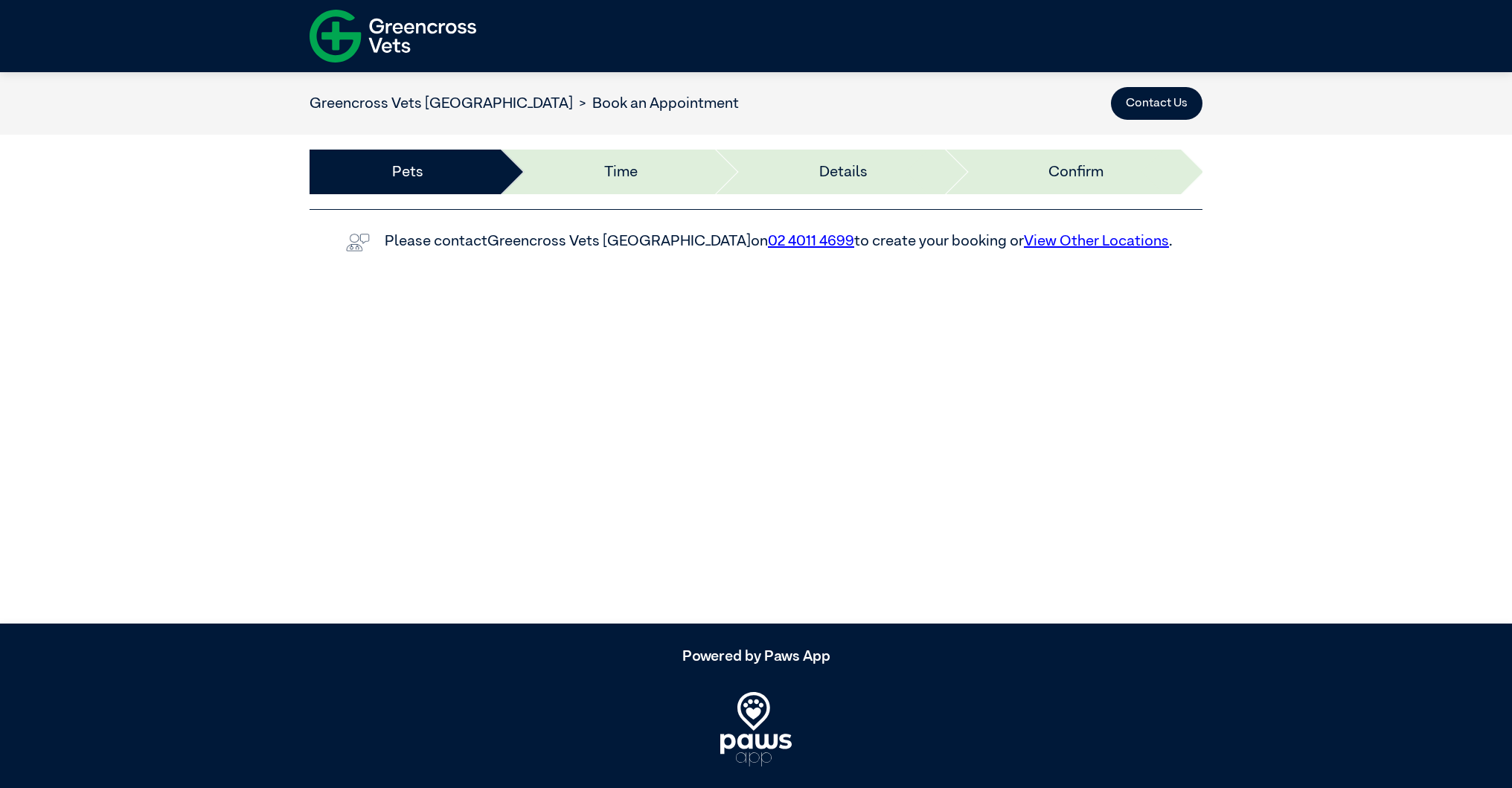
click at [599, 173] on li "Time" at bounding box center [606, 171] width 215 height 44
